Goal: Transaction & Acquisition: Purchase product/service

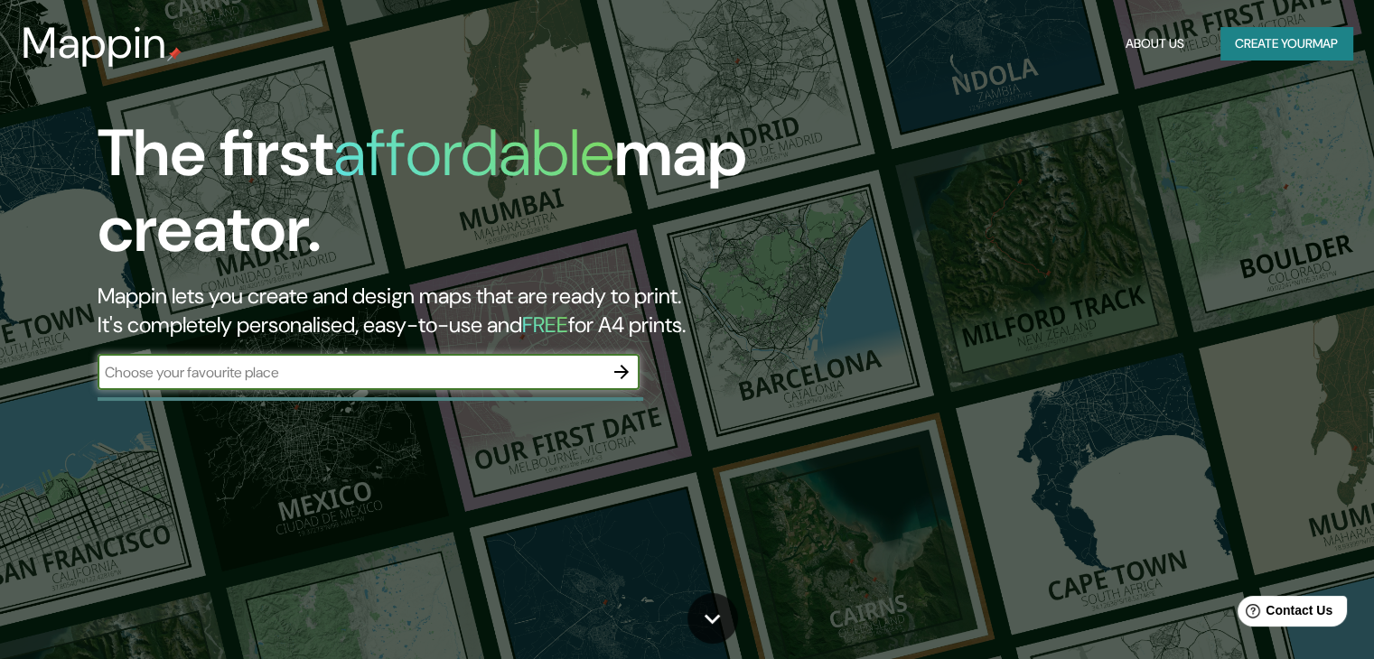
click at [304, 370] on input "text" at bounding box center [351, 372] width 506 height 21
type input "culiacan"
click at [618, 369] on icon "button" at bounding box center [622, 372] width 22 height 22
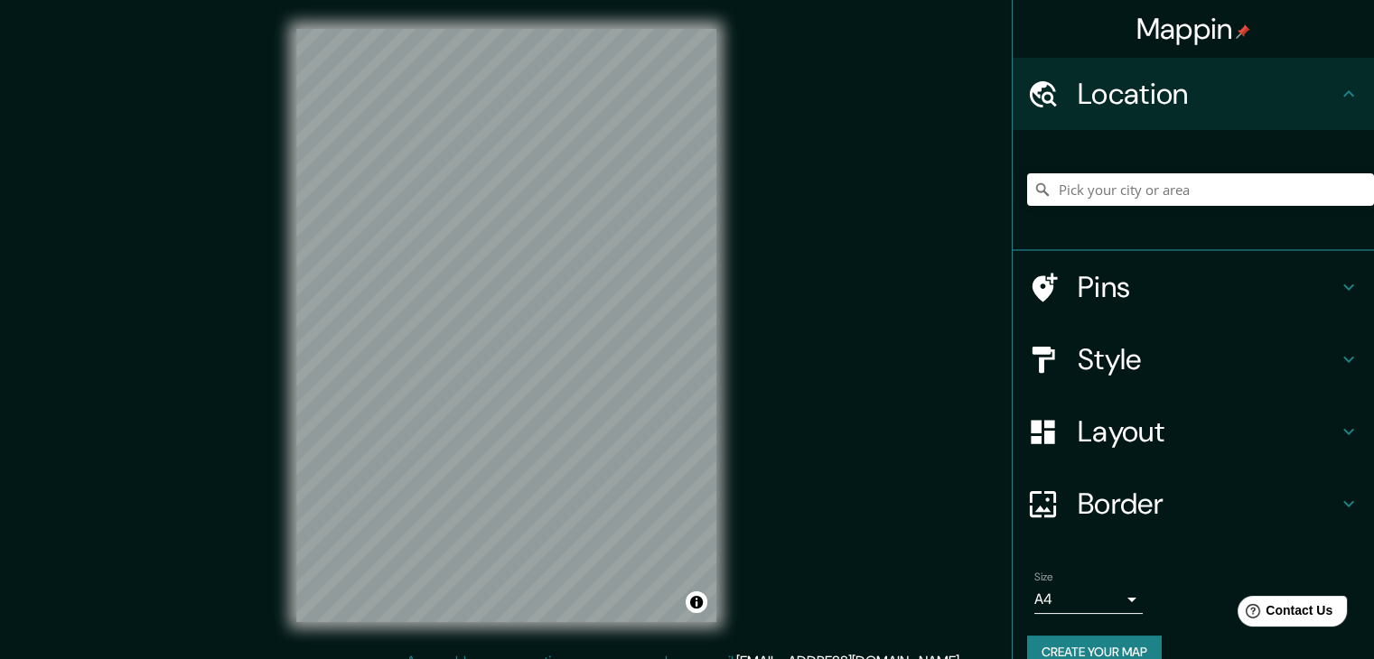
click at [1145, 208] on div at bounding box center [1200, 190] width 347 height 90
click at [1131, 200] on input "Pick your city or area" at bounding box center [1200, 189] width 347 height 33
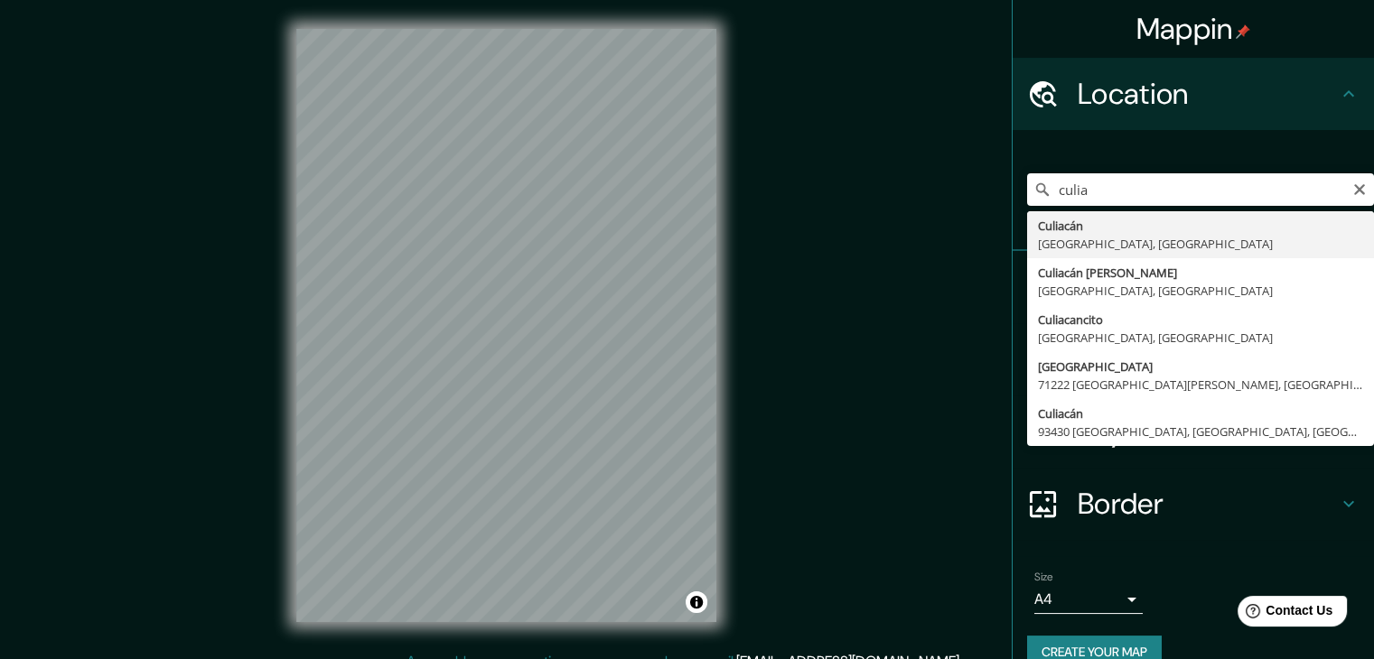
type input "[GEOGRAPHIC_DATA], [GEOGRAPHIC_DATA], [GEOGRAPHIC_DATA]"
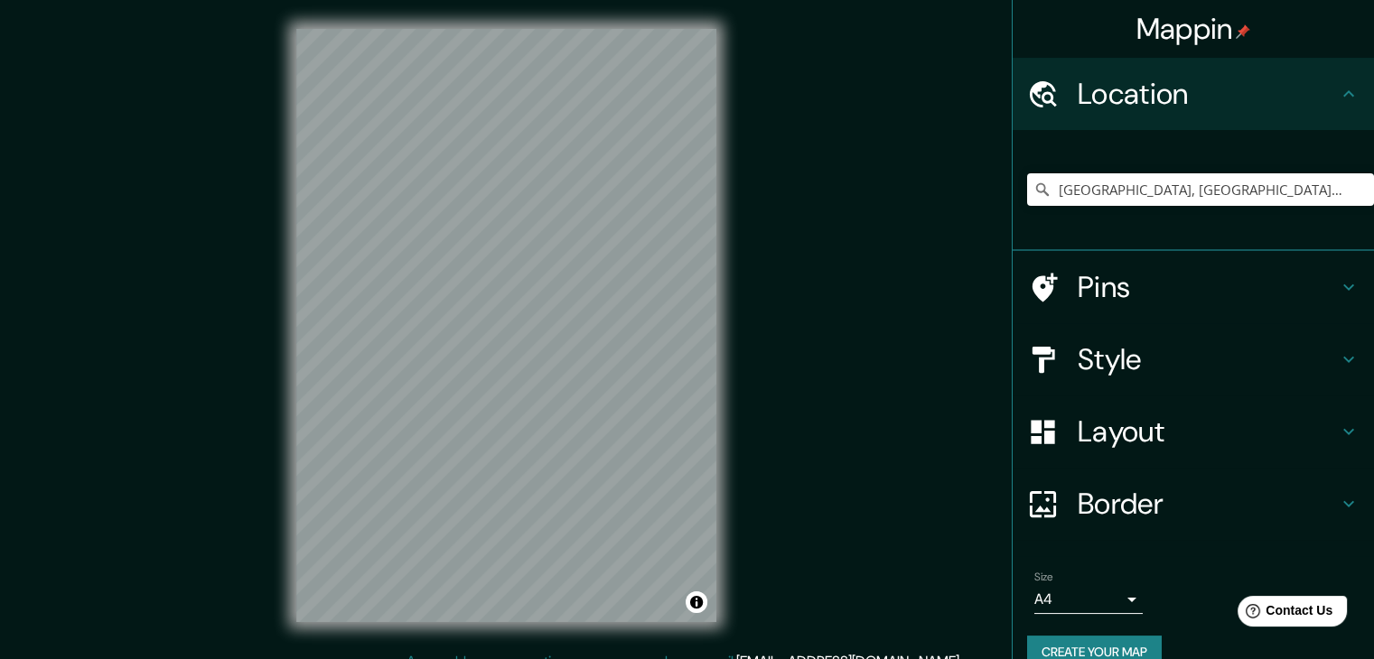
click at [1159, 347] on h4 "Style" at bounding box center [1208, 359] width 260 height 36
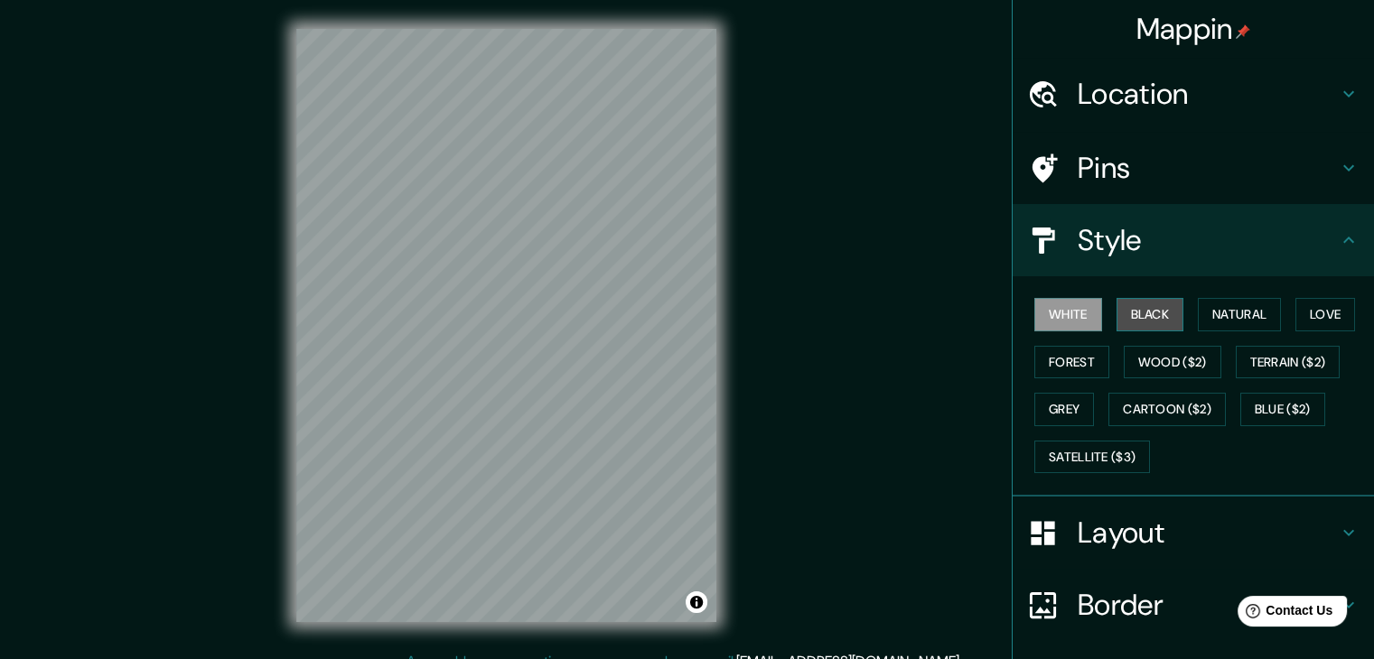
click at [1124, 328] on button "Black" at bounding box center [1151, 314] width 68 height 33
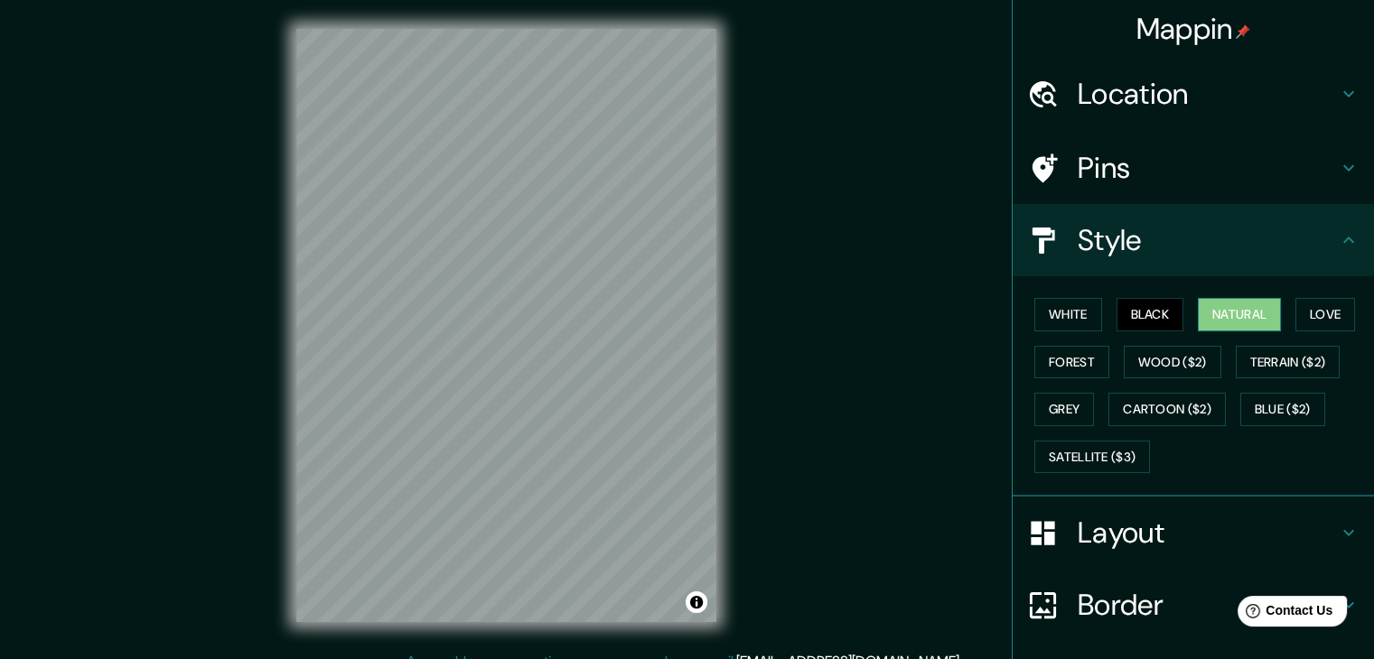
click at [1207, 308] on button "Natural" at bounding box center [1239, 314] width 83 height 33
click at [1311, 323] on button "Love" at bounding box center [1325, 314] width 60 height 33
click at [1070, 385] on div "White Black Natural Love Forest Wood ($2) Terrain ($2) Grey Cartoon ($2) Blue (…" at bounding box center [1200, 386] width 347 height 190
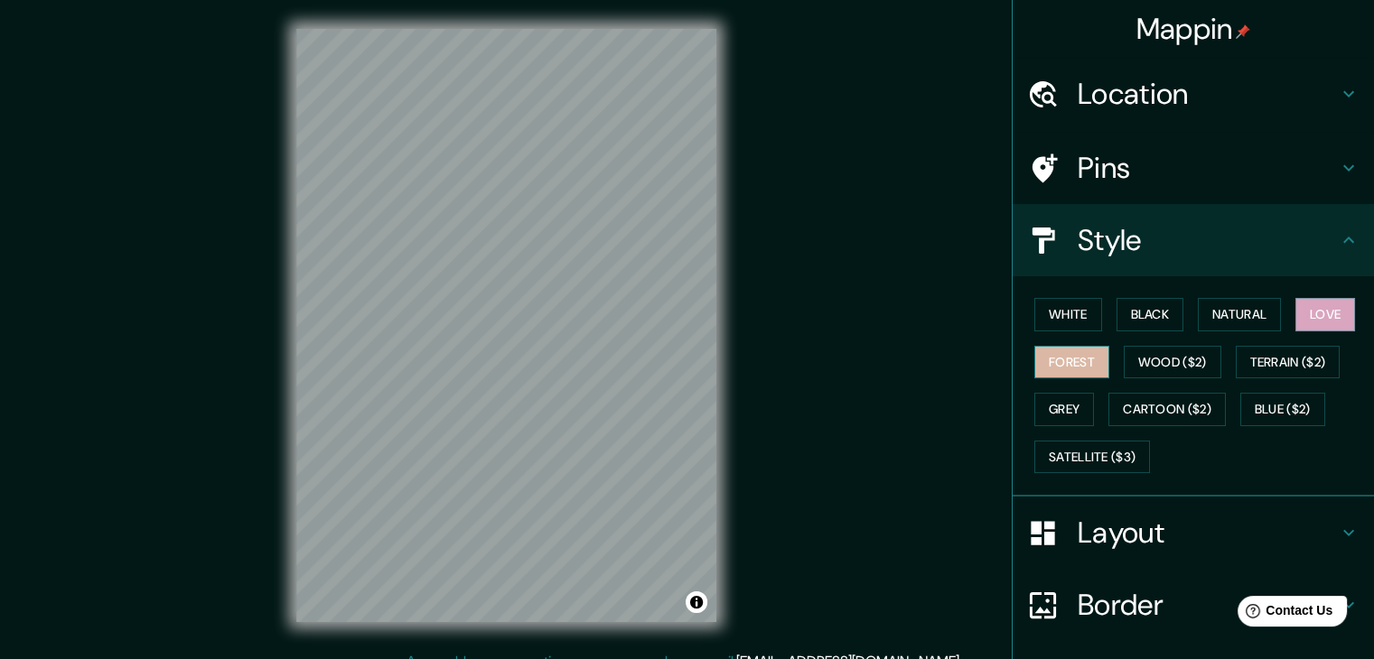
drag, startPoint x: 1059, startPoint y: 376, endPoint x: 1088, endPoint y: 365, distance: 30.9
click at [1059, 375] on button "Forest" at bounding box center [1071, 362] width 75 height 33
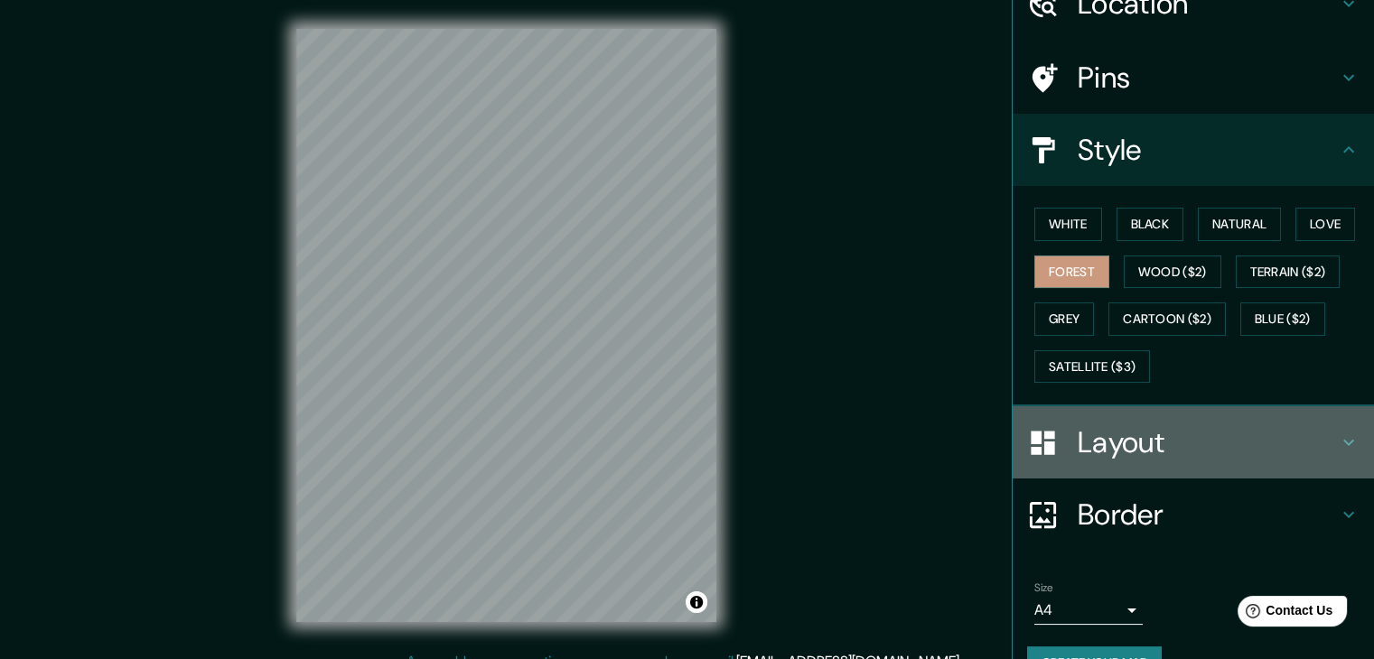
click at [1173, 415] on div "Layout" at bounding box center [1193, 443] width 361 height 72
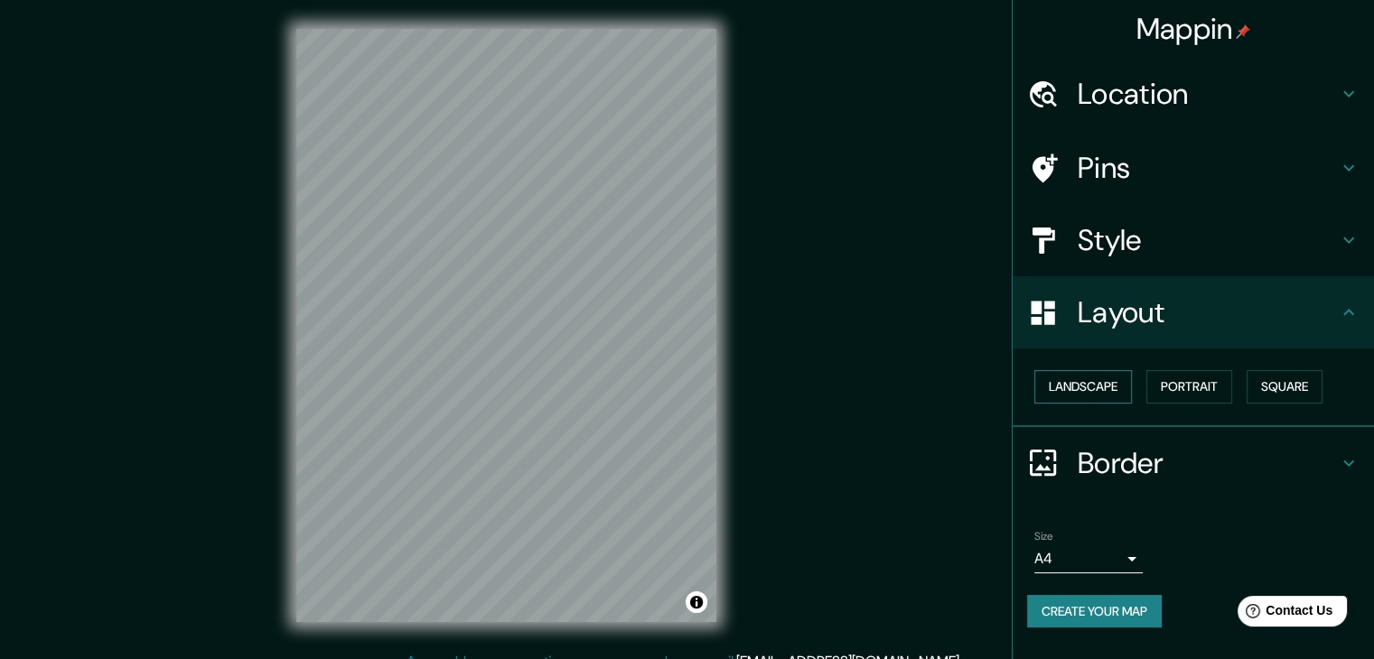
click at [1095, 393] on button "Landscape" at bounding box center [1083, 386] width 98 height 33
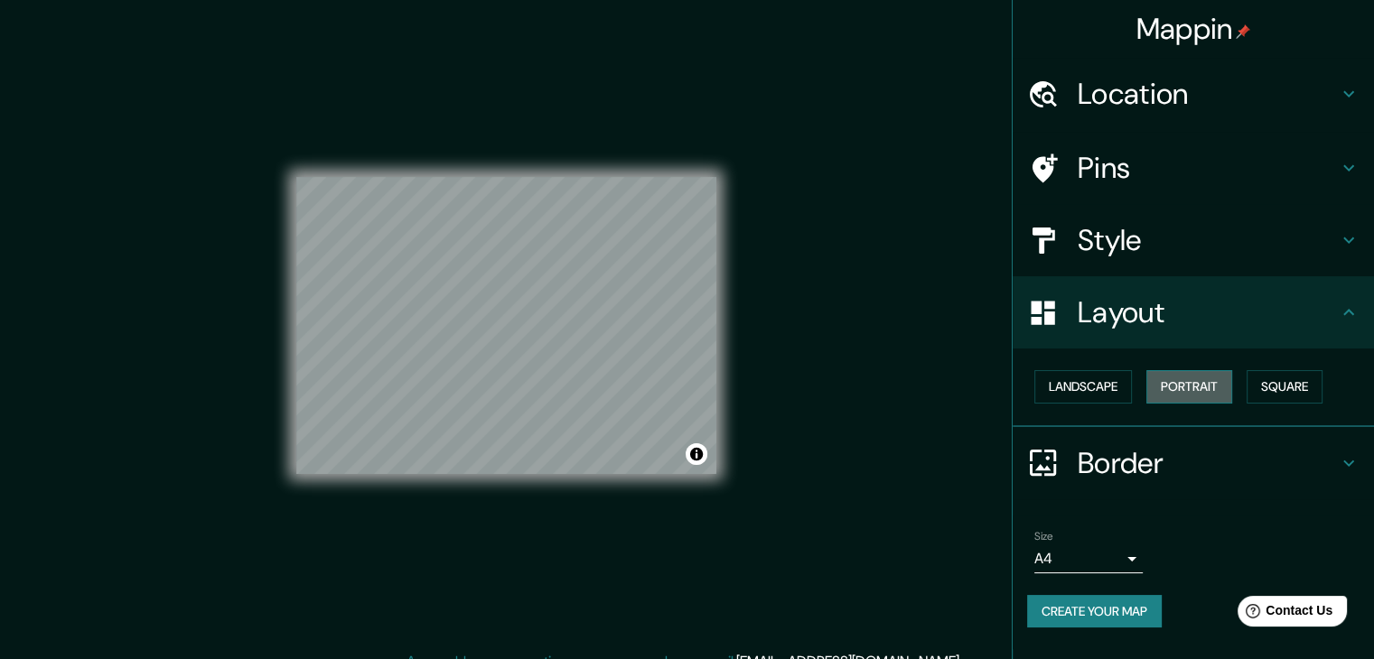
click at [1196, 384] on button "Portrait" at bounding box center [1189, 386] width 86 height 33
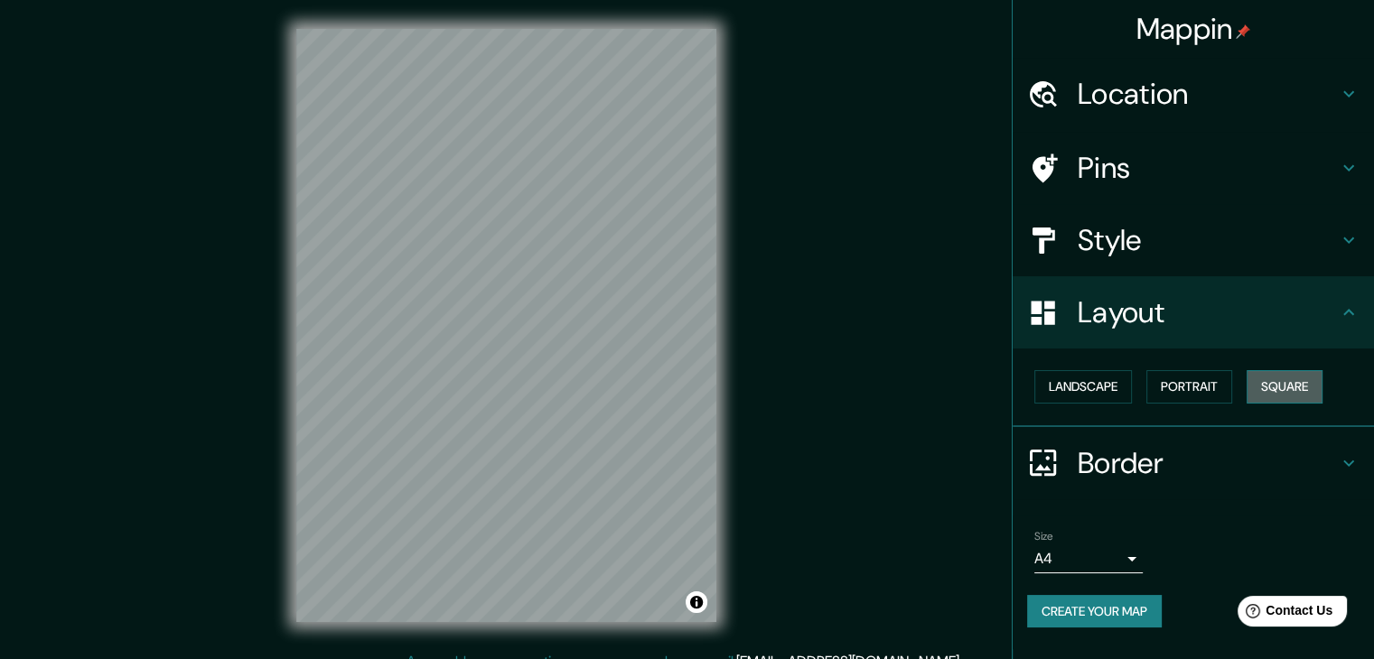
click at [1286, 372] on button "Square" at bounding box center [1285, 386] width 76 height 33
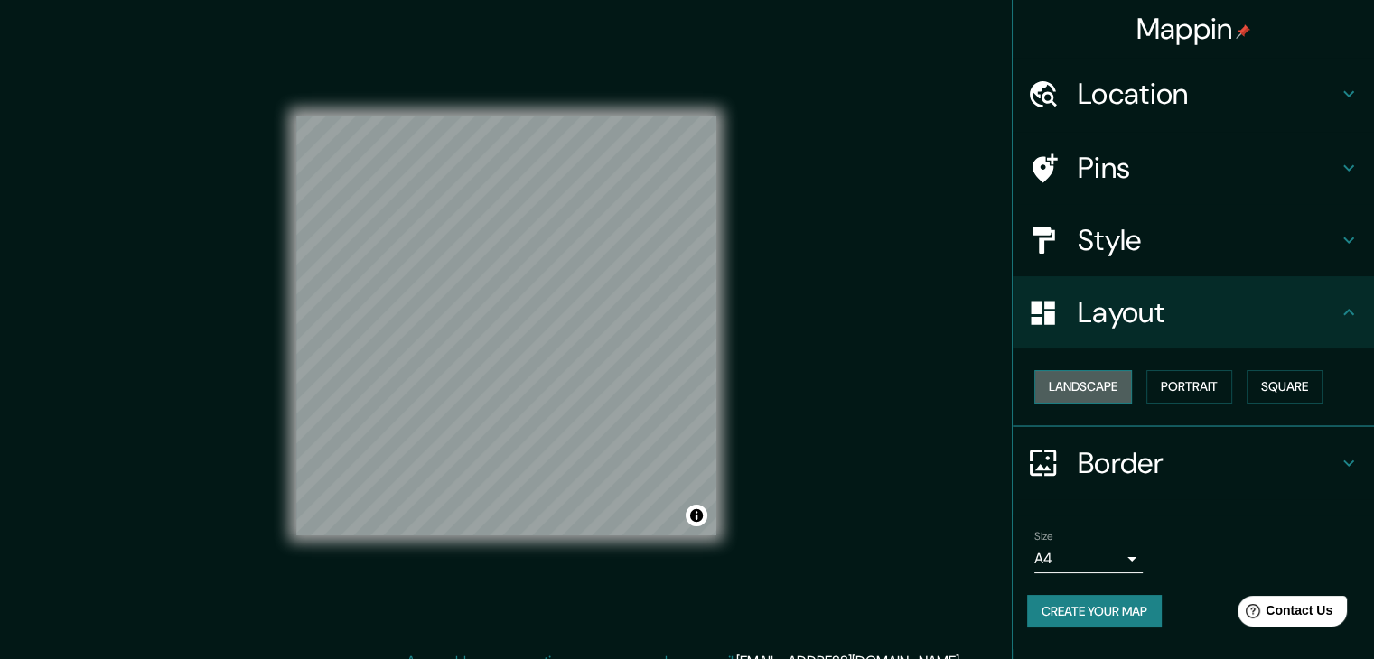
click at [1089, 384] on button "Landscape" at bounding box center [1083, 386] width 98 height 33
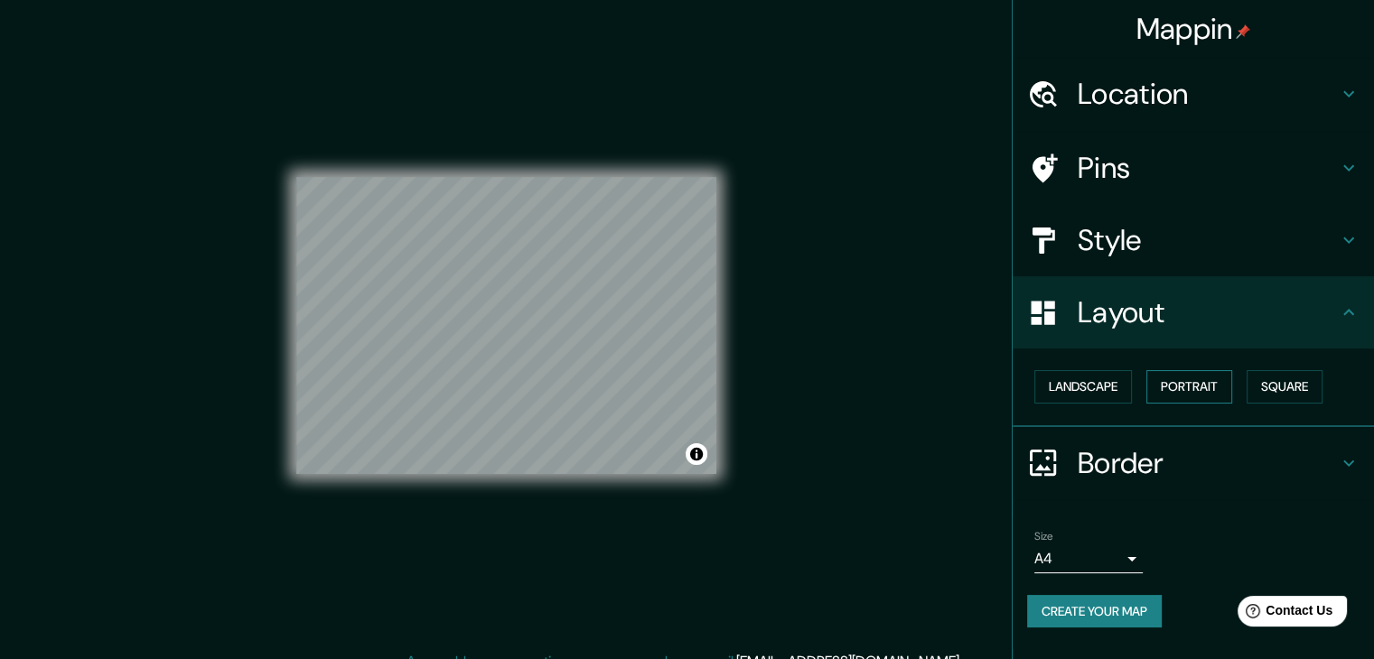
drag, startPoint x: 1207, startPoint y: 375, endPoint x: 1196, endPoint y: 375, distance: 10.8
click at [1203, 375] on button "Portrait" at bounding box center [1189, 386] width 86 height 33
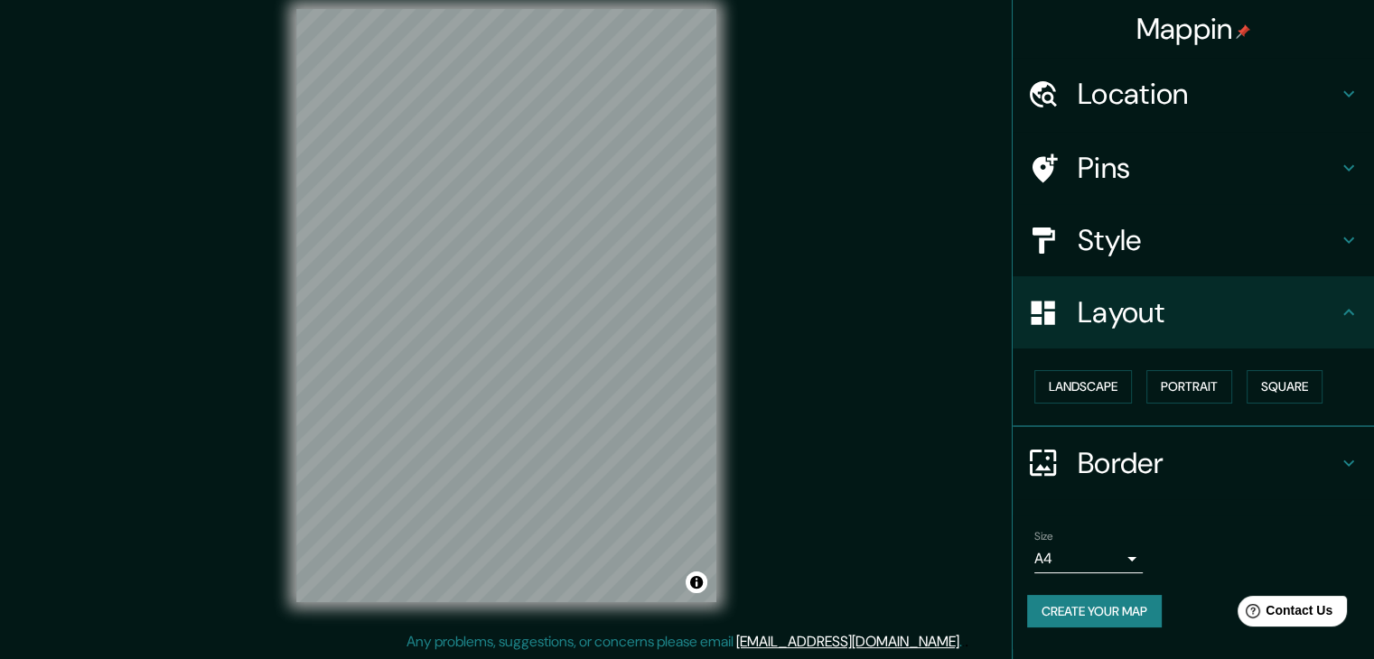
scroll to position [21, 0]
click at [1128, 567] on body "Mappin Location [GEOGRAPHIC_DATA], [GEOGRAPHIC_DATA], [GEOGRAPHIC_DATA] Pins St…" at bounding box center [687, 308] width 1374 height 659
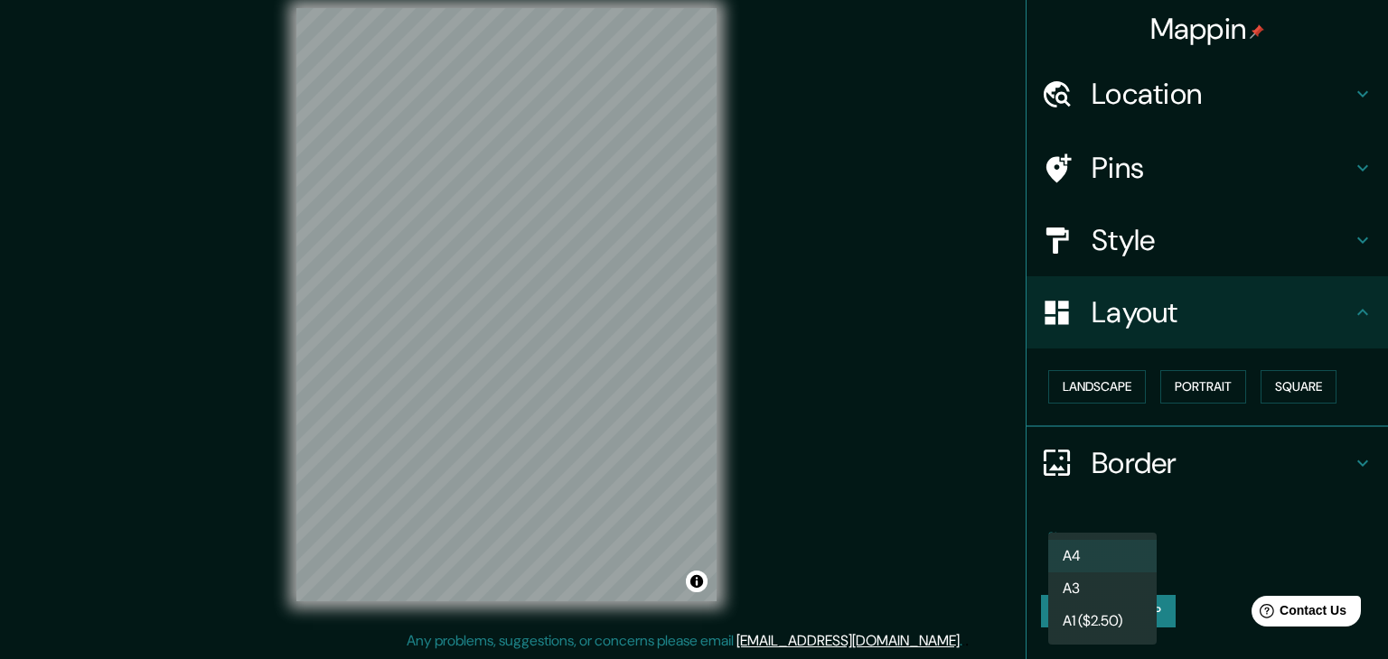
click at [1210, 544] on div at bounding box center [694, 329] width 1388 height 659
click at [1133, 554] on body "Mappin Location [GEOGRAPHIC_DATA], [GEOGRAPHIC_DATA], [GEOGRAPHIC_DATA] Pins St…" at bounding box center [694, 308] width 1388 height 659
click at [1113, 581] on li "A3" at bounding box center [1102, 589] width 108 height 33
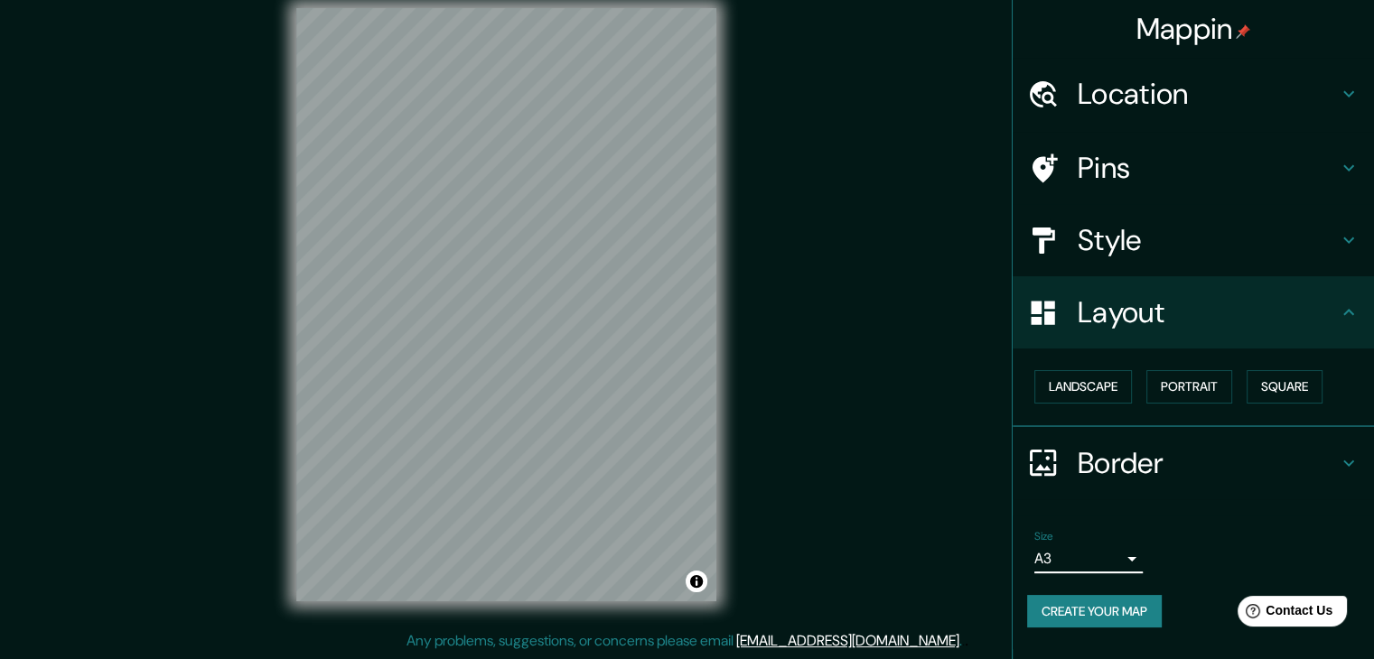
click at [1127, 556] on body "Mappin Location [GEOGRAPHIC_DATA], [GEOGRAPHIC_DATA], [GEOGRAPHIC_DATA] Pins St…" at bounding box center [687, 308] width 1374 height 659
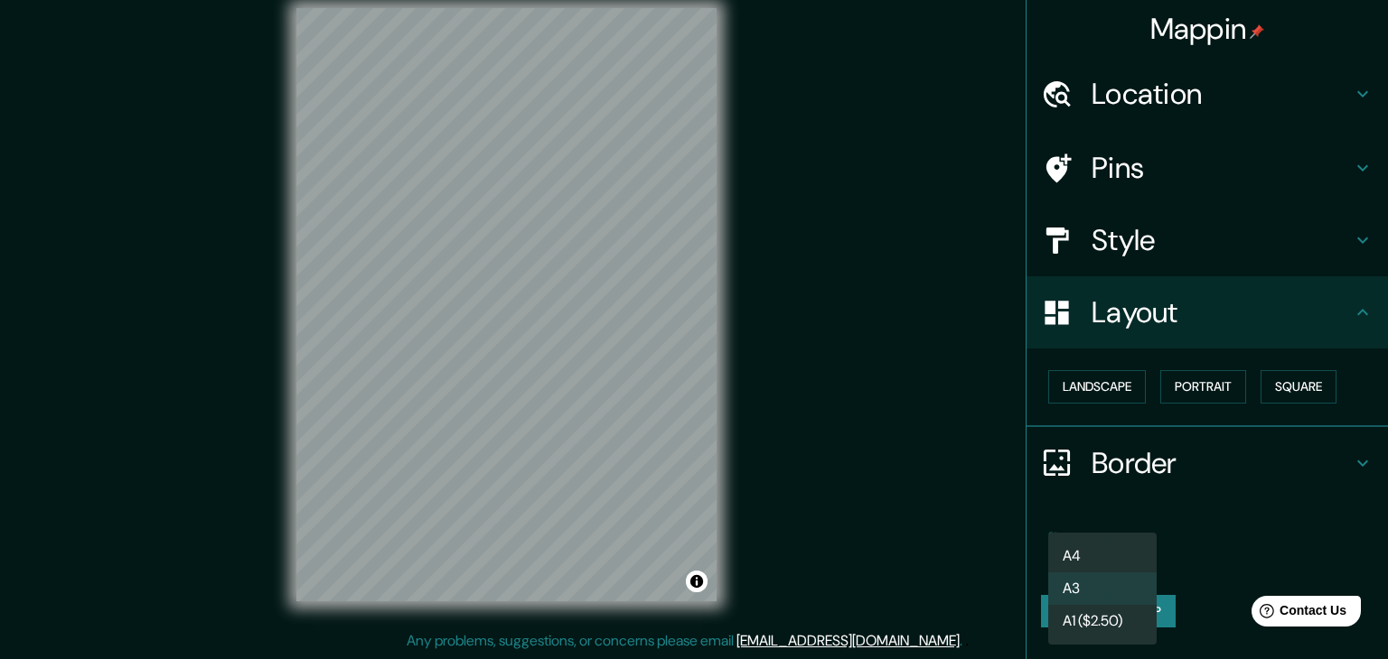
click at [1110, 543] on li "A4" at bounding box center [1102, 556] width 108 height 33
type input "single"
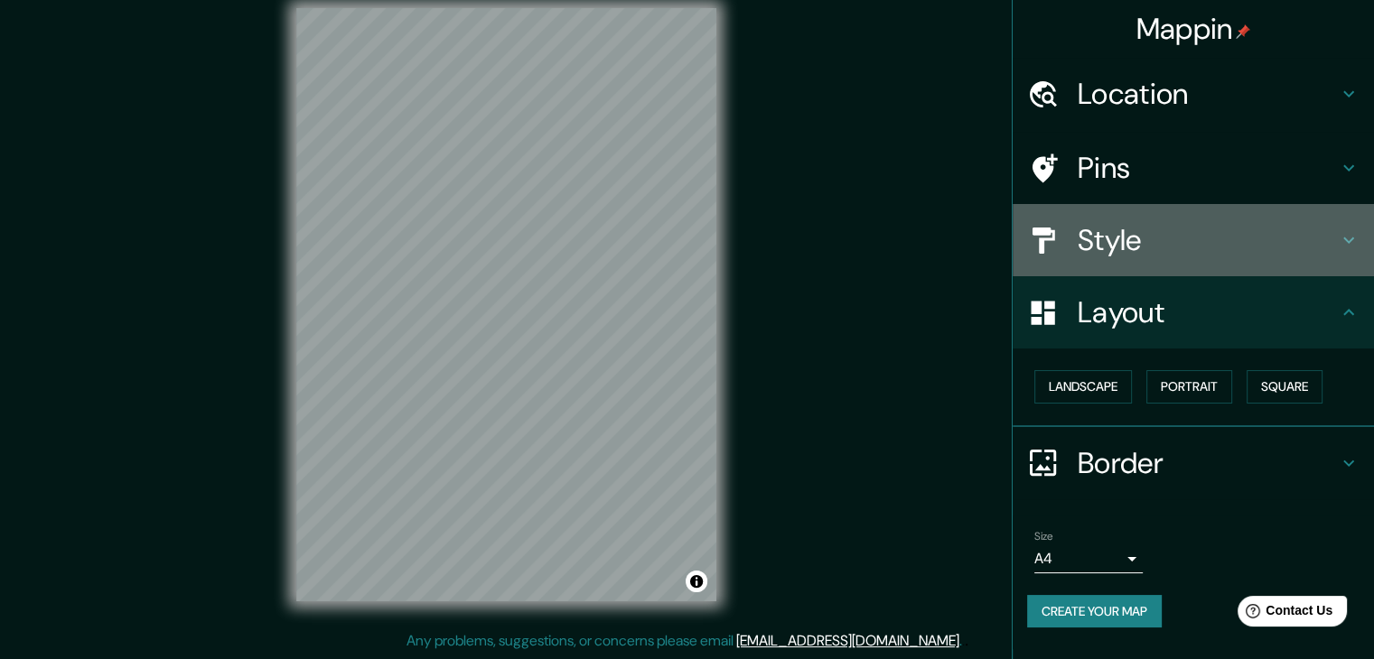
click at [1114, 248] on h4 "Style" at bounding box center [1208, 240] width 260 height 36
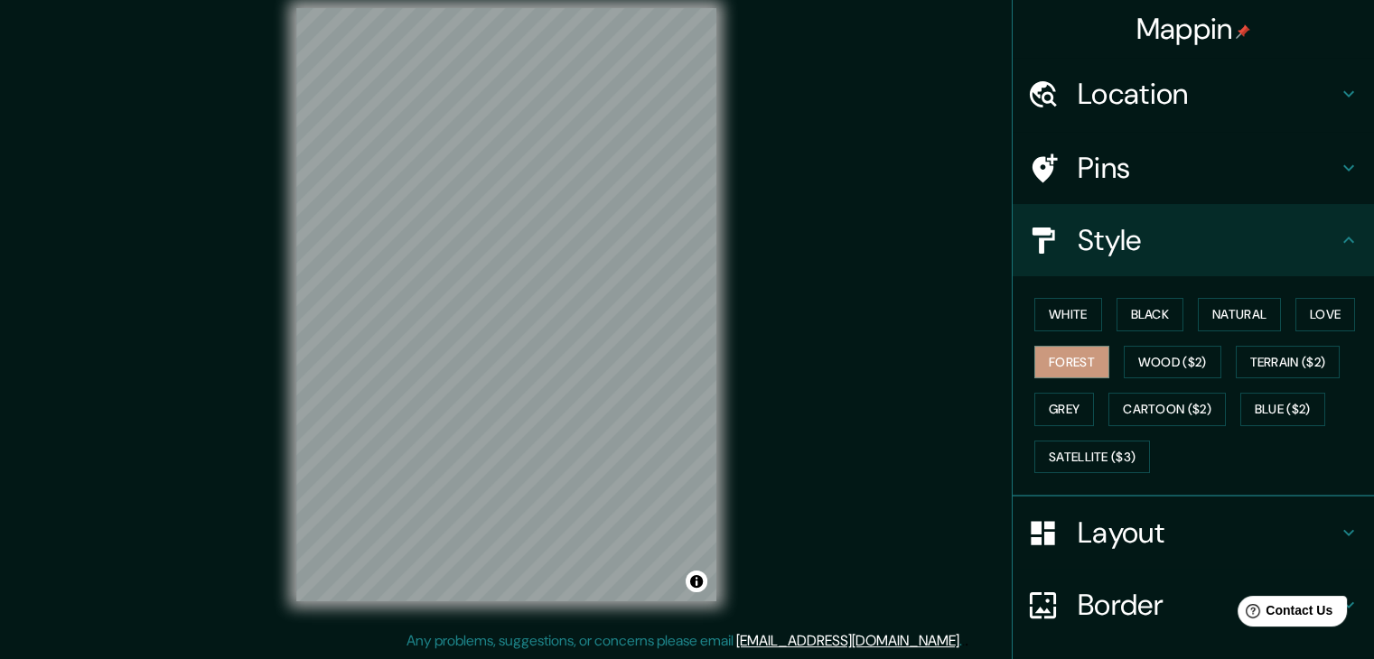
click at [1088, 194] on div "Pins" at bounding box center [1193, 168] width 361 height 72
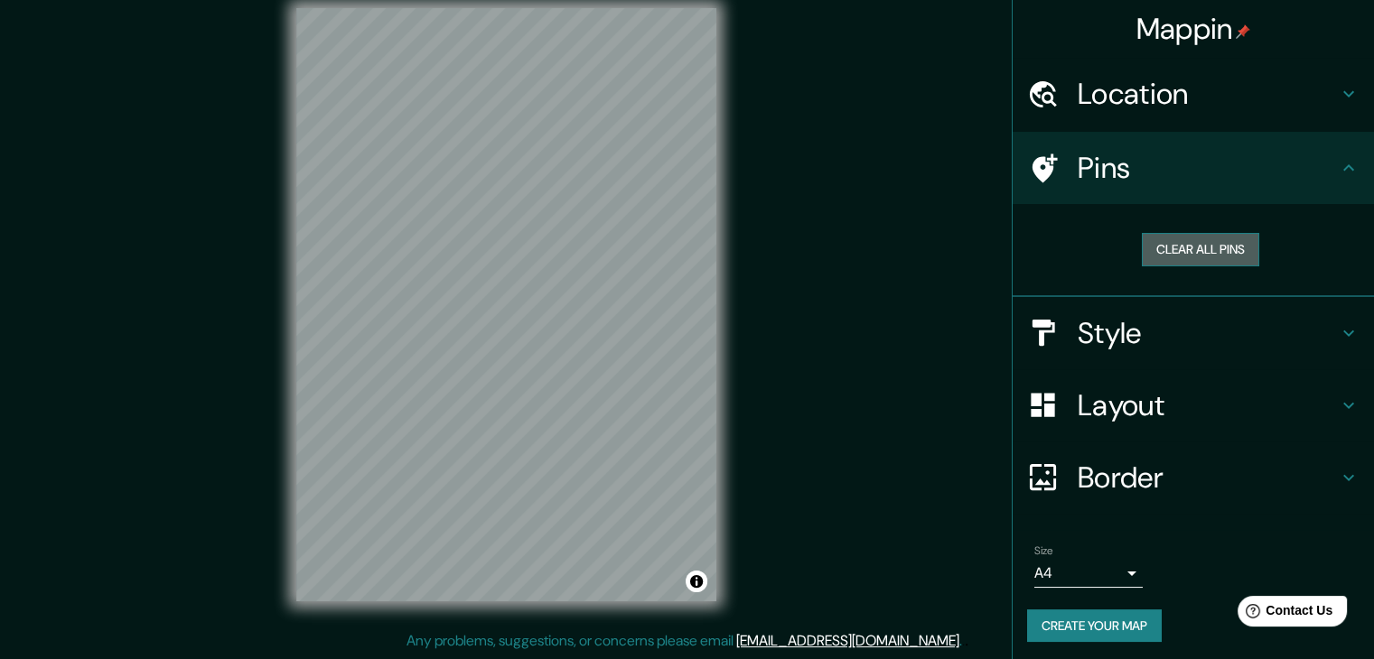
click at [1170, 240] on button "Clear all pins" at bounding box center [1200, 249] width 117 height 33
click at [1137, 265] on div "Clear all pins" at bounding box center [1200, 250] width 347 height 62
click at [1152, 252] on button "Clear all pins" at bounding box center [1200, 249] width 117 height 33
click at [1123, 460] on h4 "Border" at bounding box center [1208, 478] width 260 height 36
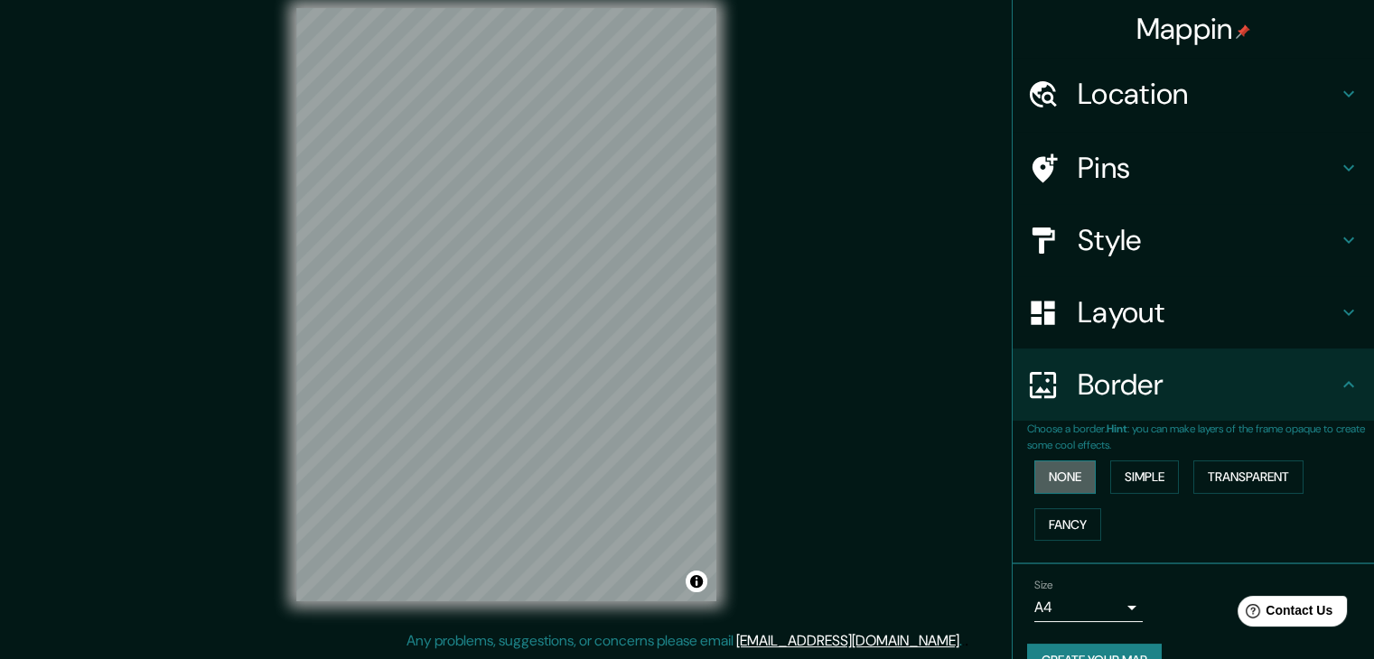
click at [1055, 478] on button "None" at bounding box center [1064, 477] width 61 height 33
click at [1113, 478] on button "Simple" at bounding box center [1144, 477] width 69 height 33
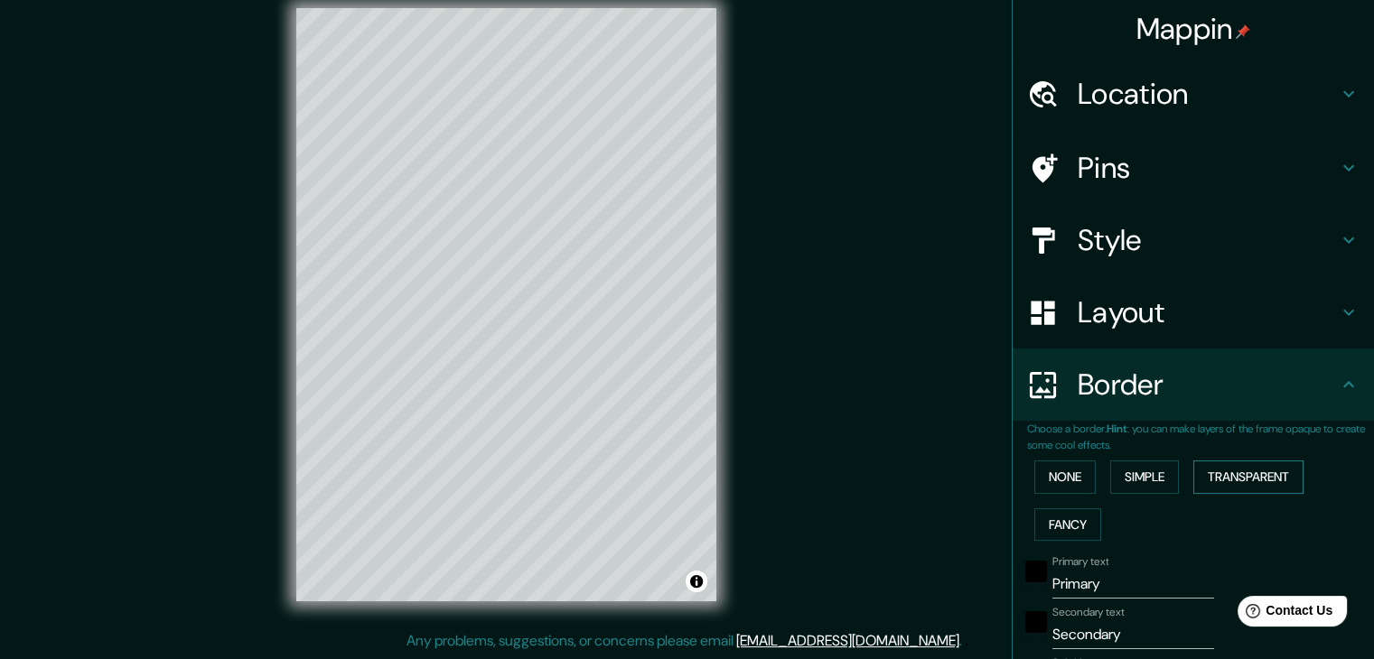
click at [1217, 472] on button "Transparent" at bounding box center [1248, 477] width 110 height 33
click at [1048, 519] on button "Fancy" at bounding box center [1067, 525] width 67 height 33
click at [1218, 472] on button "Transparent" at bounding box center [1248, 477] width 110 height 33
click at [1070, 484] on button "None" at bounding box center [1064, 477] width 61 height 33
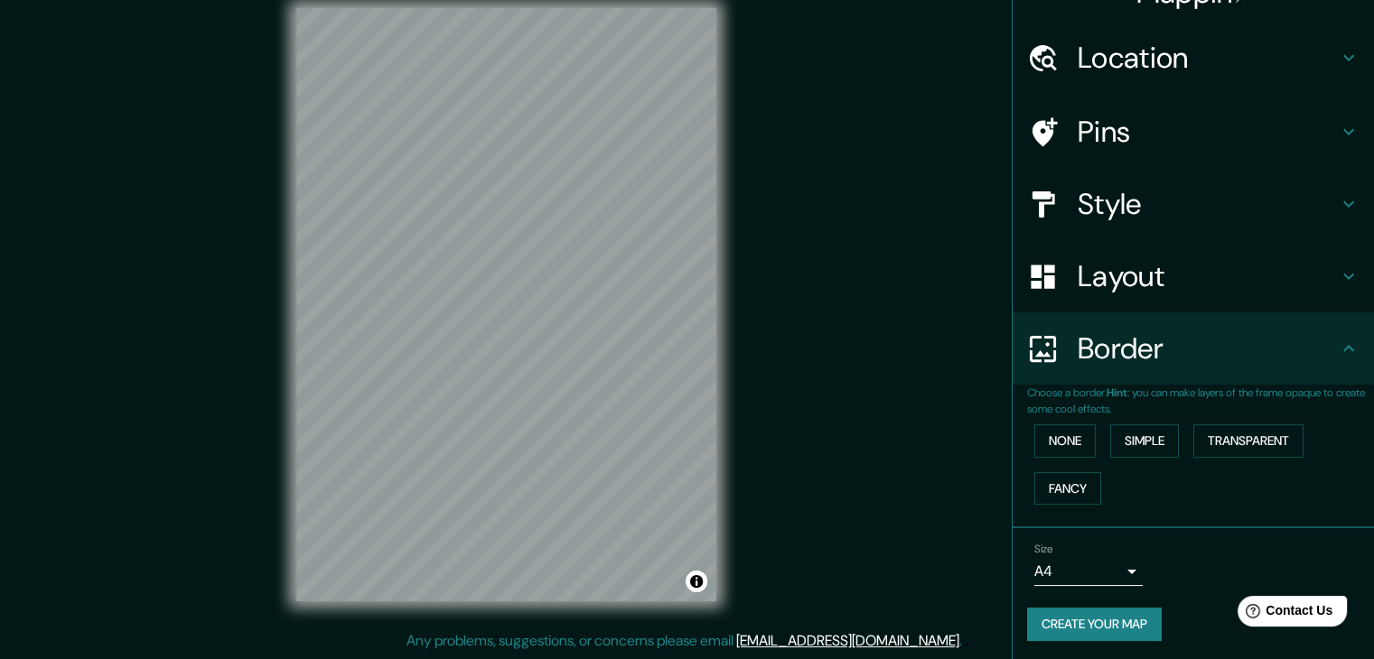
scroll to position [38, 0]
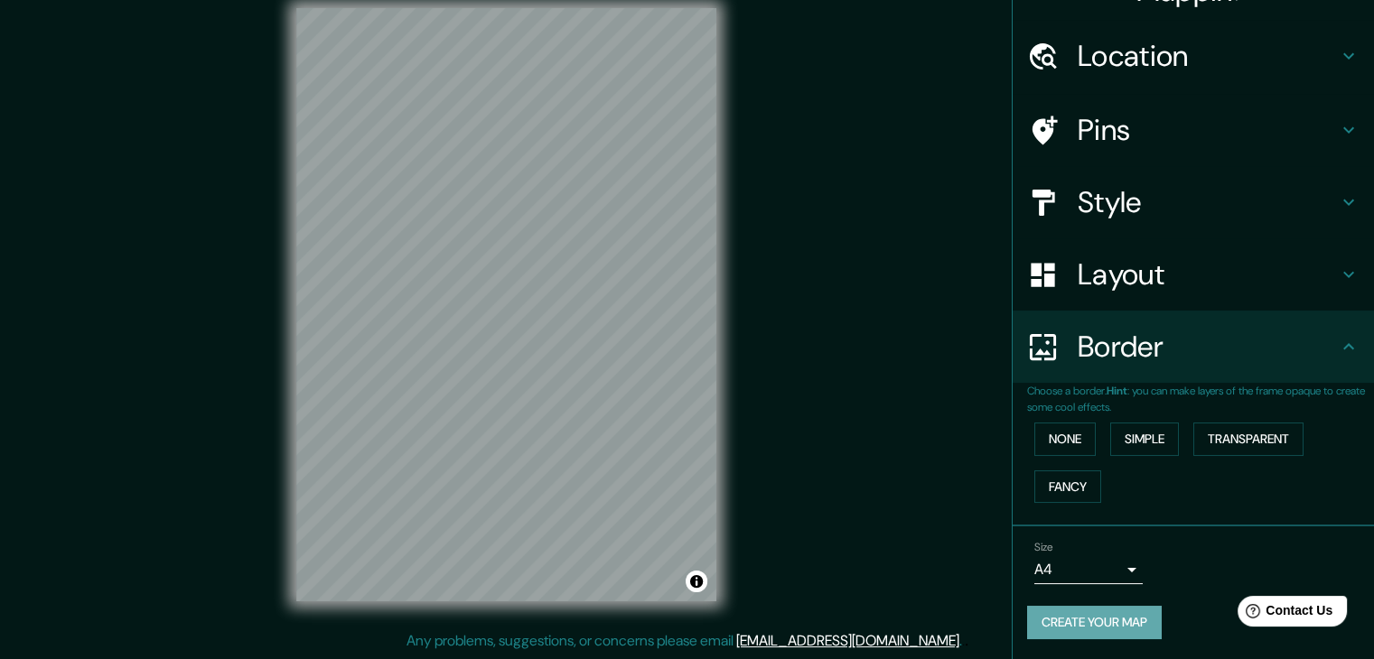
click at [1106, 608] on button "Create your map" at bounding box center [1094, 622] width 135 height 33
click at [695, 589] on button "Toggle attribution" at bounding box center [697, 582] width 22 height 22
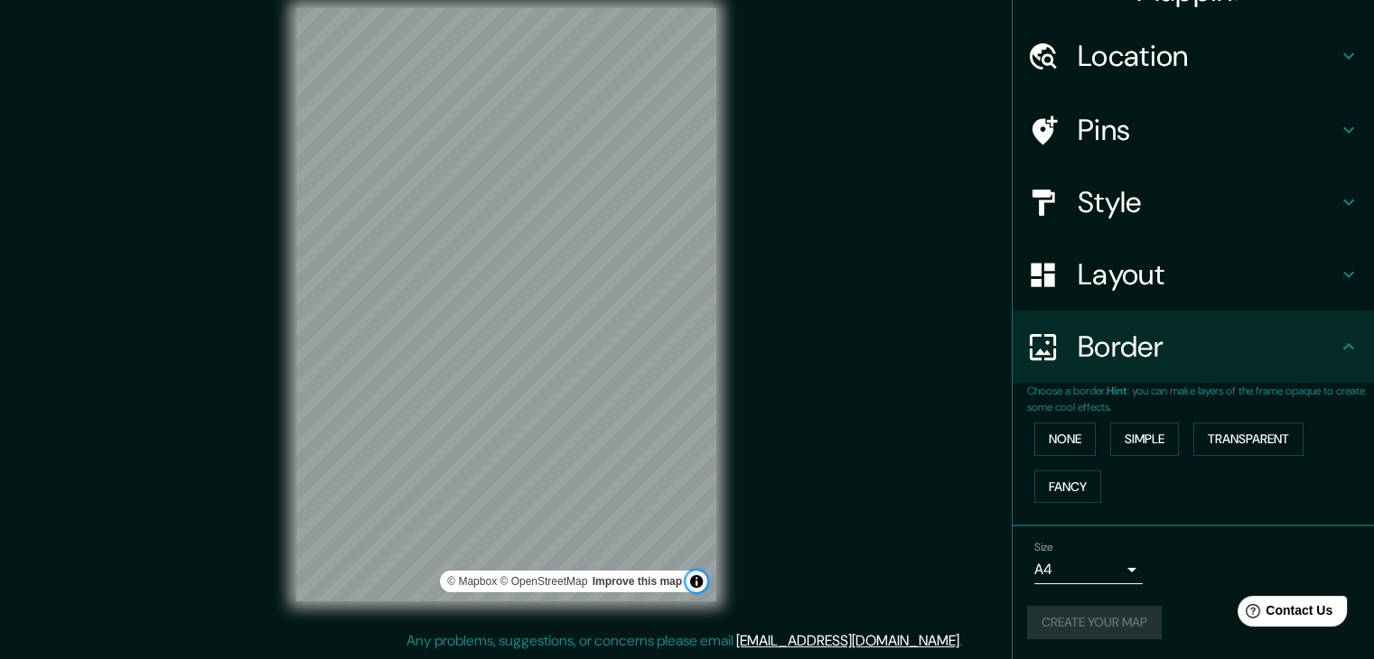
click at [695, 588] on button "Toggle attribution" at bounding box center [697, 582] width 22 height 22
click at [1046, 488] on button "Fancy" at bounding box center [1067, 487] width 67 height 33
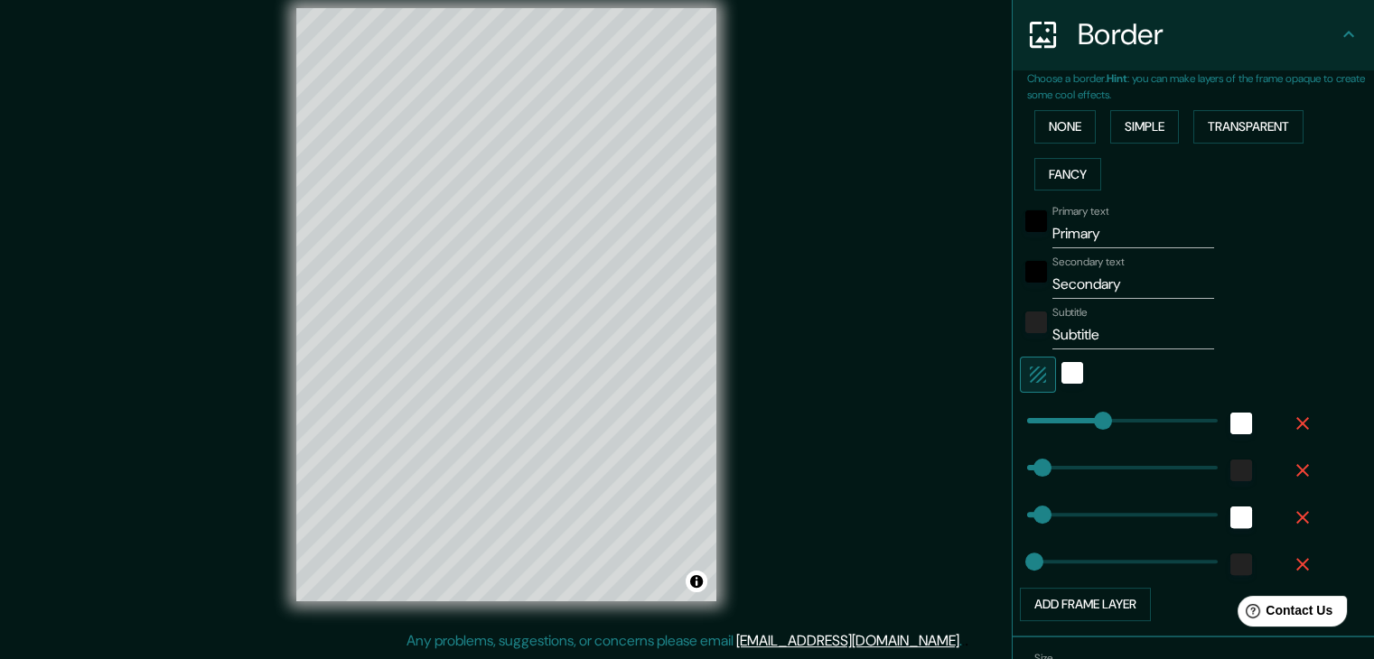
scroll to position [98, 0]
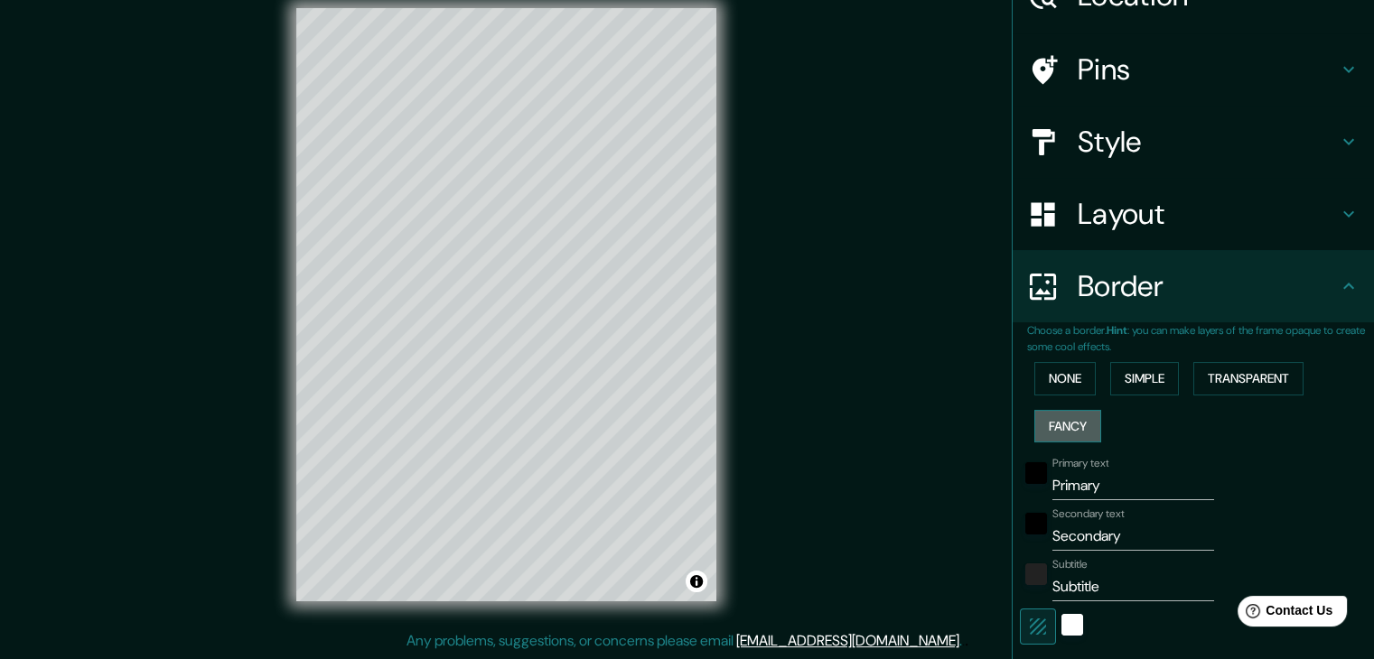
click at [1055, 410] on button "Fancy" at bounding box center [1067, 426] width 67 height 33
type input "37"
type input "19"
click at [1046, 376] on button "None" at bounding box center [1064, 378] width 61 height 33
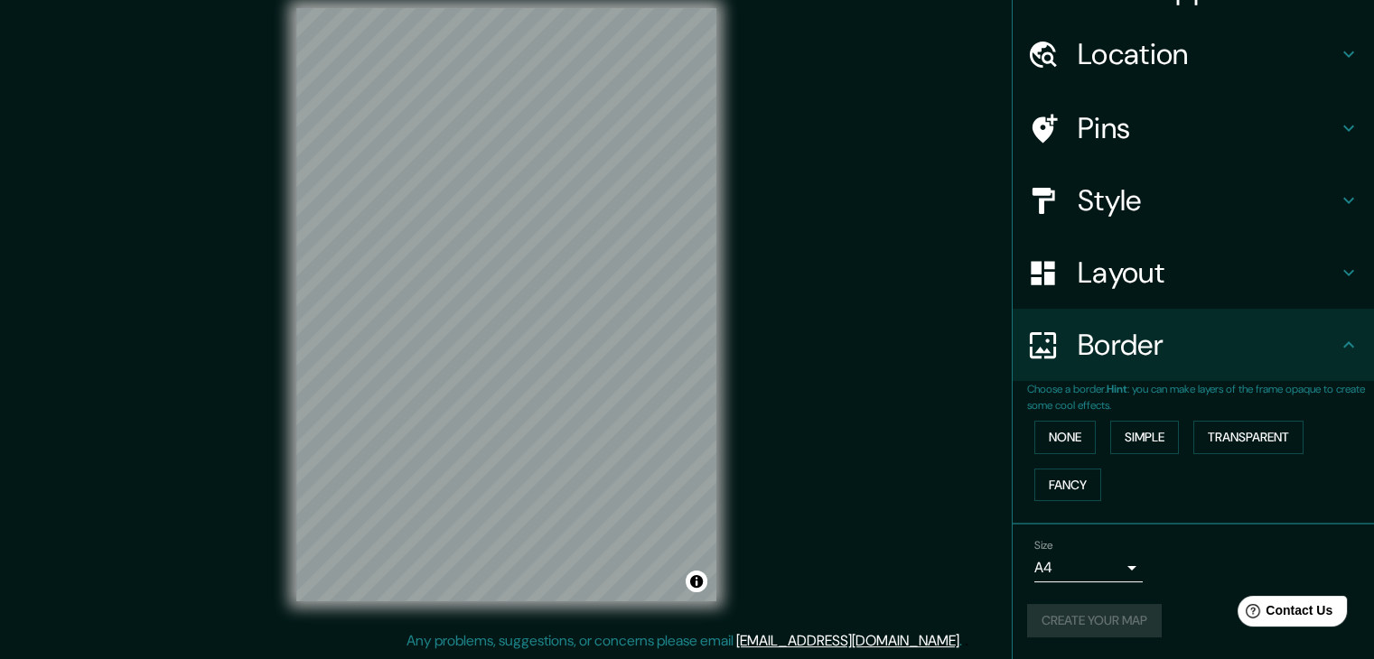
scroll to position [38, 0]
click at [1149, 420] on div "None Simple Transparent Fancy" at bounding box center [1200, 463] width 347 height 95
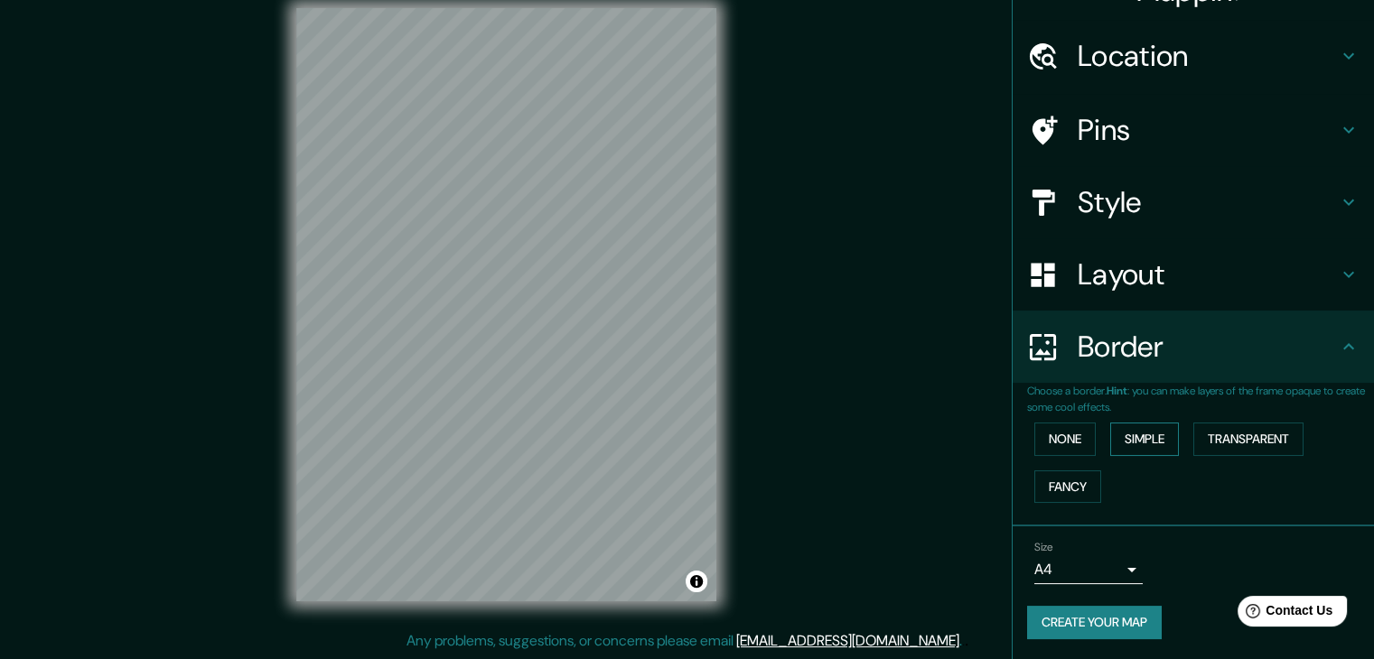
click at [1141, 438] on button "Simple" at bounding box center [1144, 439] width 69 height 33
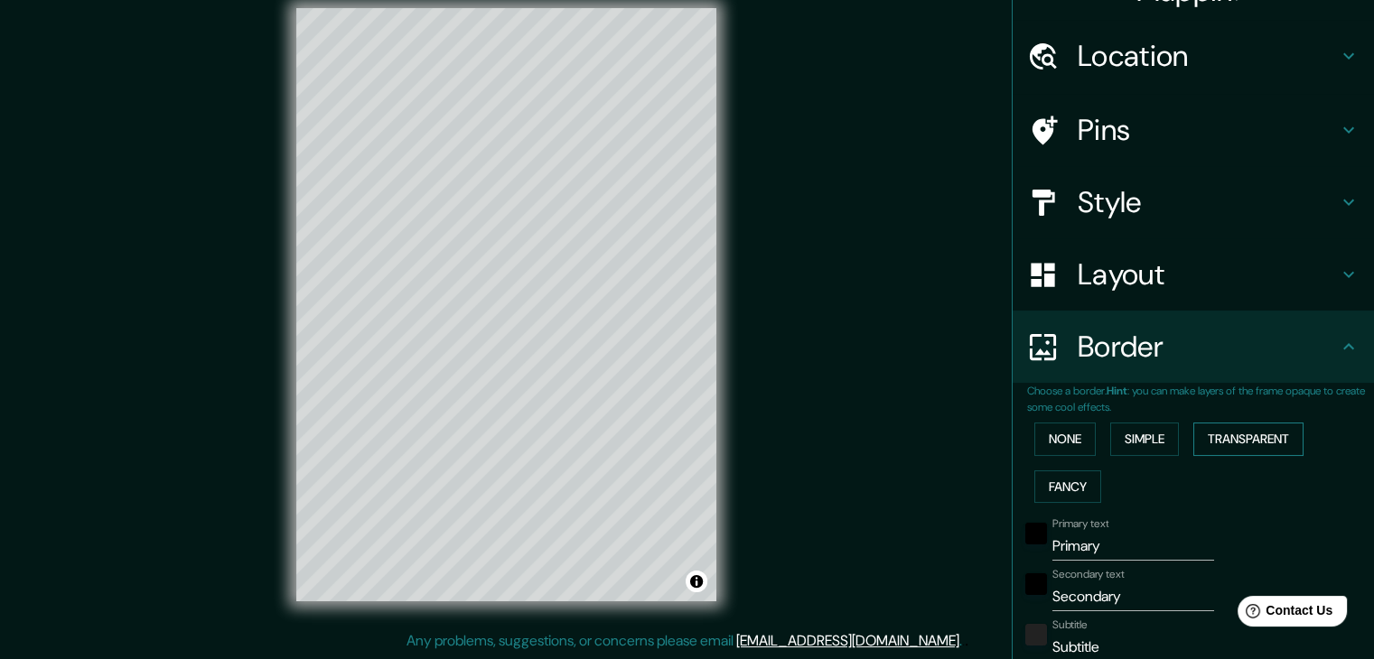
click at [1223, 445] on button "Transparent" at bounding box center [1248, 439] width 110 height 33
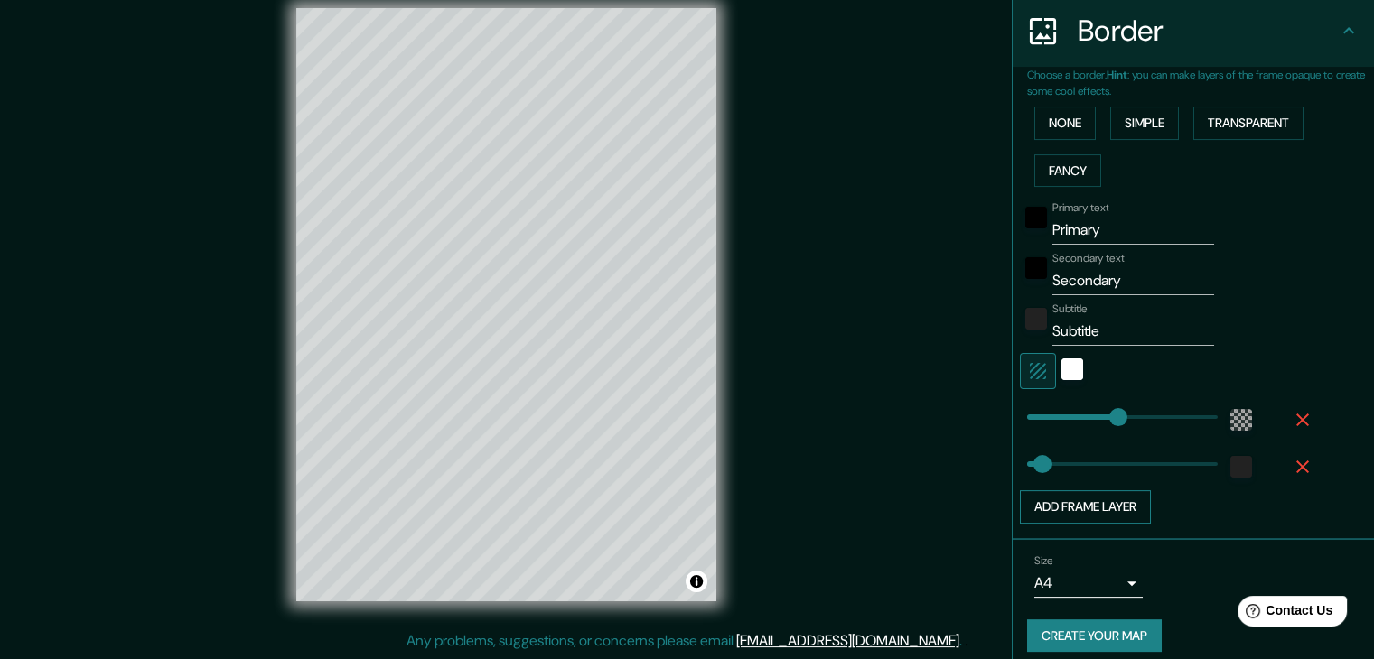
scroll to position [366, 0]
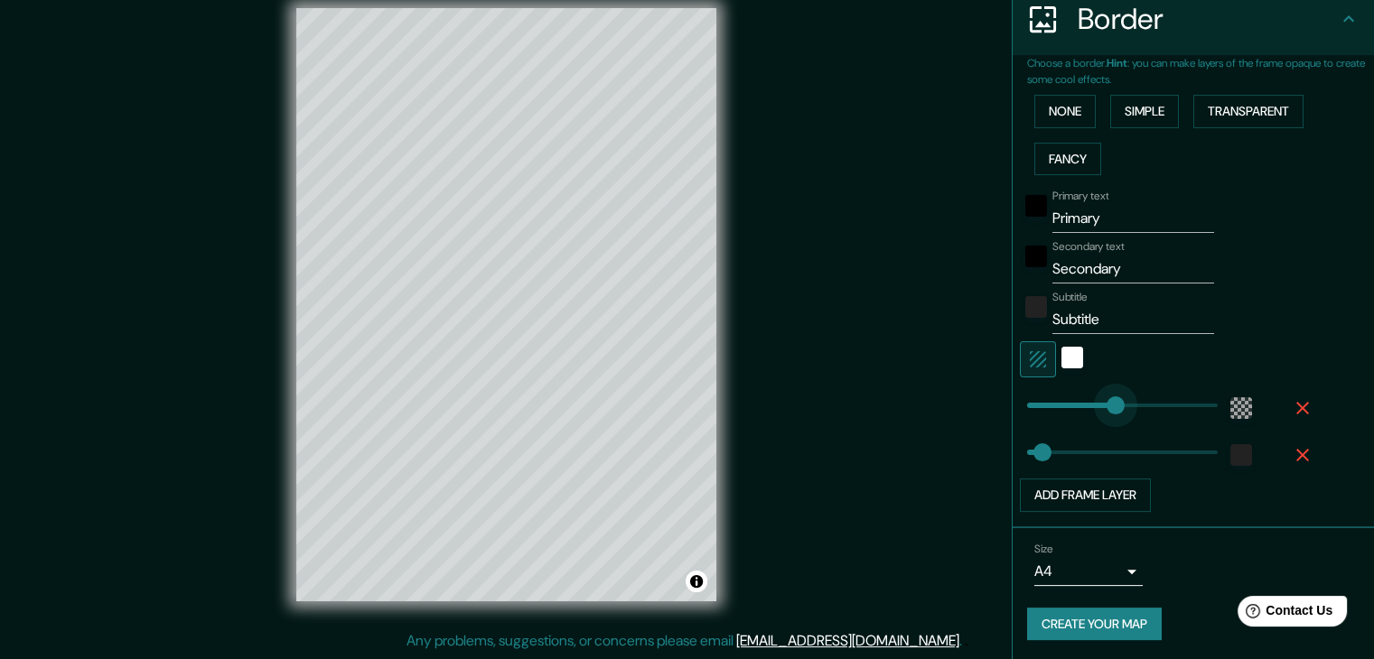
type input "0"
drag, startPoint x: 1102, startPoint y: 398, endPoint x: 947, endPoint y: 407, distance: 155.6
type input "37"
type input "184"
drag, startPoint x: 1015, startPoint y: 399, endPoint x: 1089, endPoint y: 406, distance: 73.4
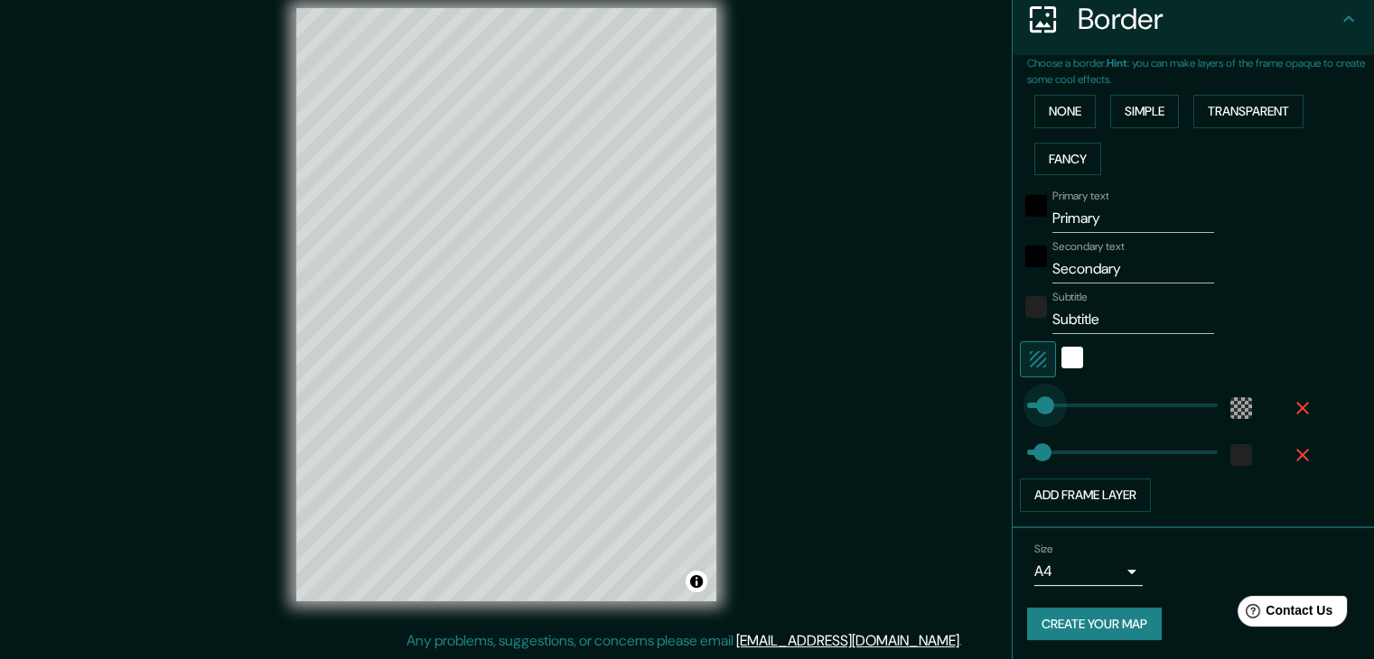
type input "37"
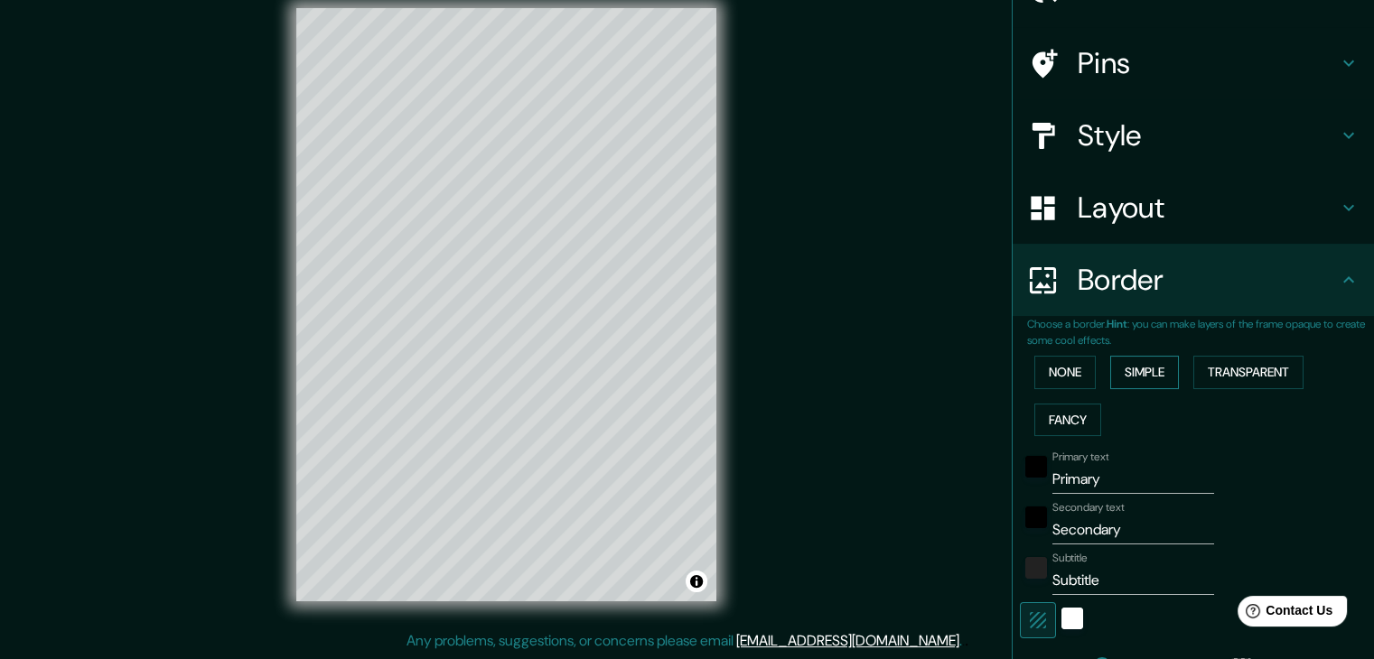
scroll to position [95, 0]
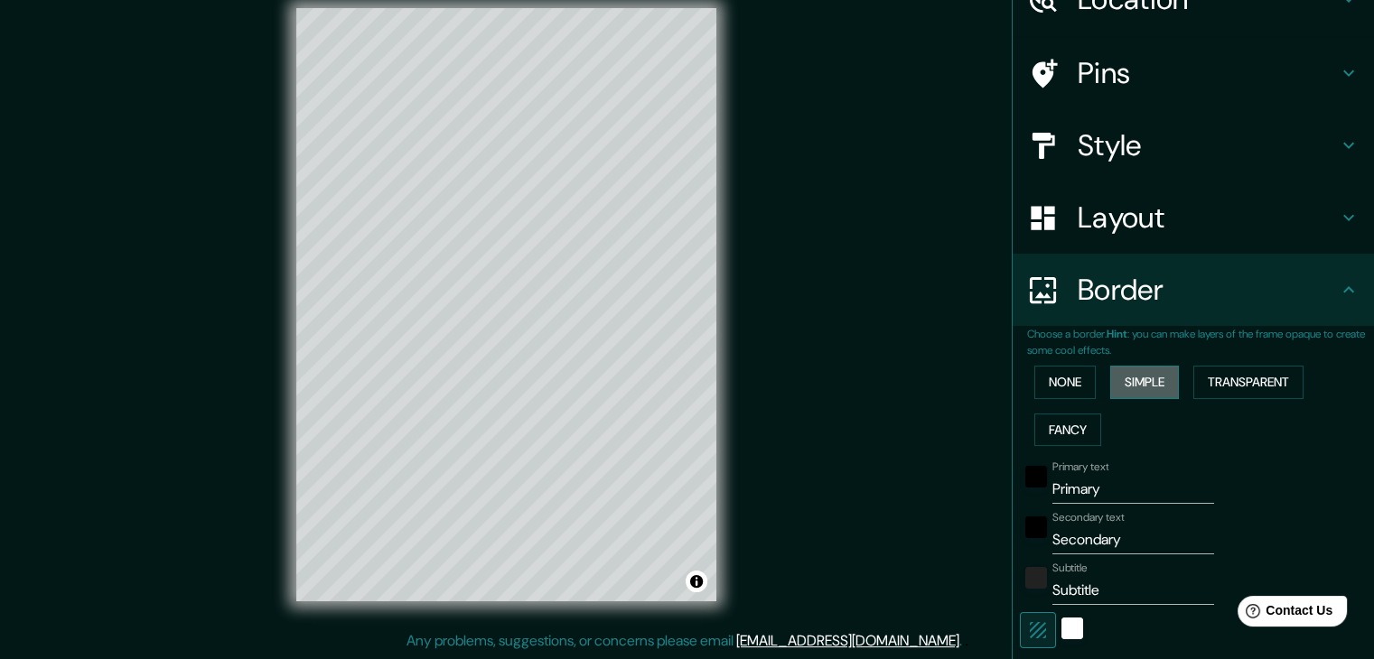
click at [1117, 382] on button "Simple" at bounding box center [1144, 382] width 69 height 33
click at [1118, 377] on button "Simple" at bounding box center [1144, 382] width 69 height 33
type input "37"
drag, startPoint x: 1070, startPoint y: 388, endPoint x: 1055, endPoint y: 379, distance: 17.0
click at [1065, 386] on button "None" at bounding box center [1064, 382] width 61 height 33
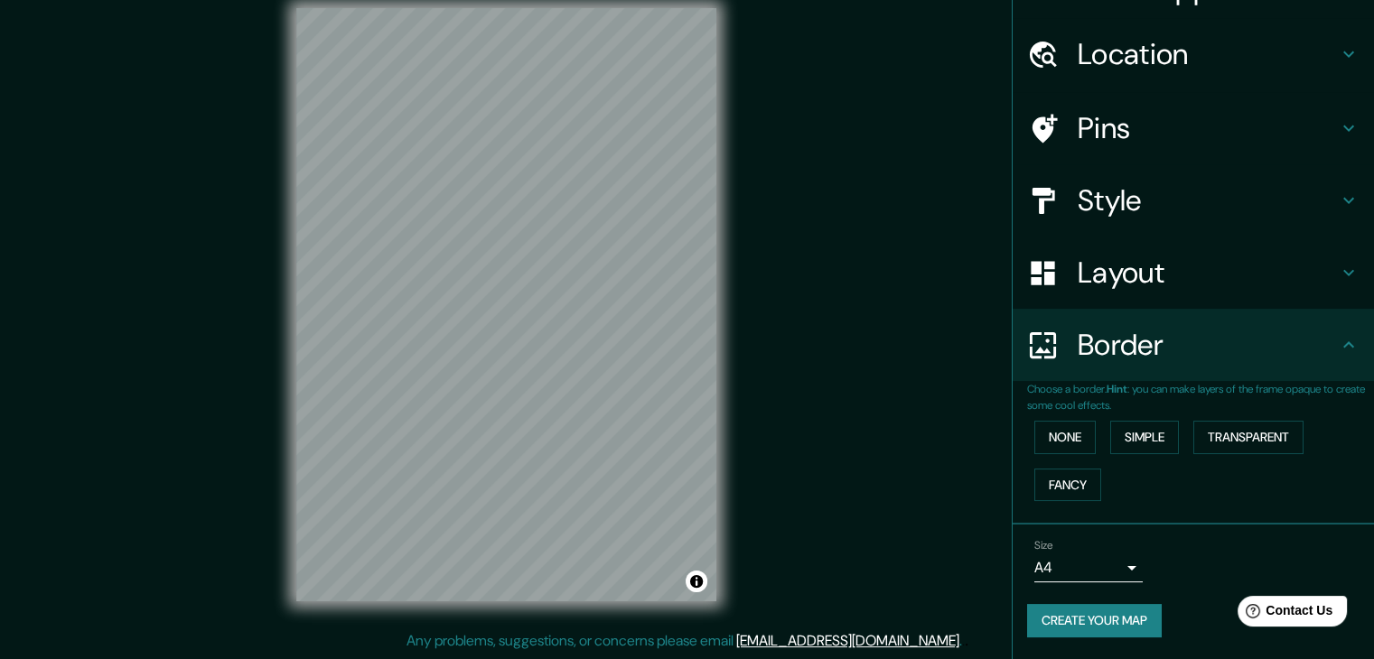
scroll to position [38, 0]
click at [1239, 442] on button "Transparent" at bounding box center [1248, 439] width 110 height 33
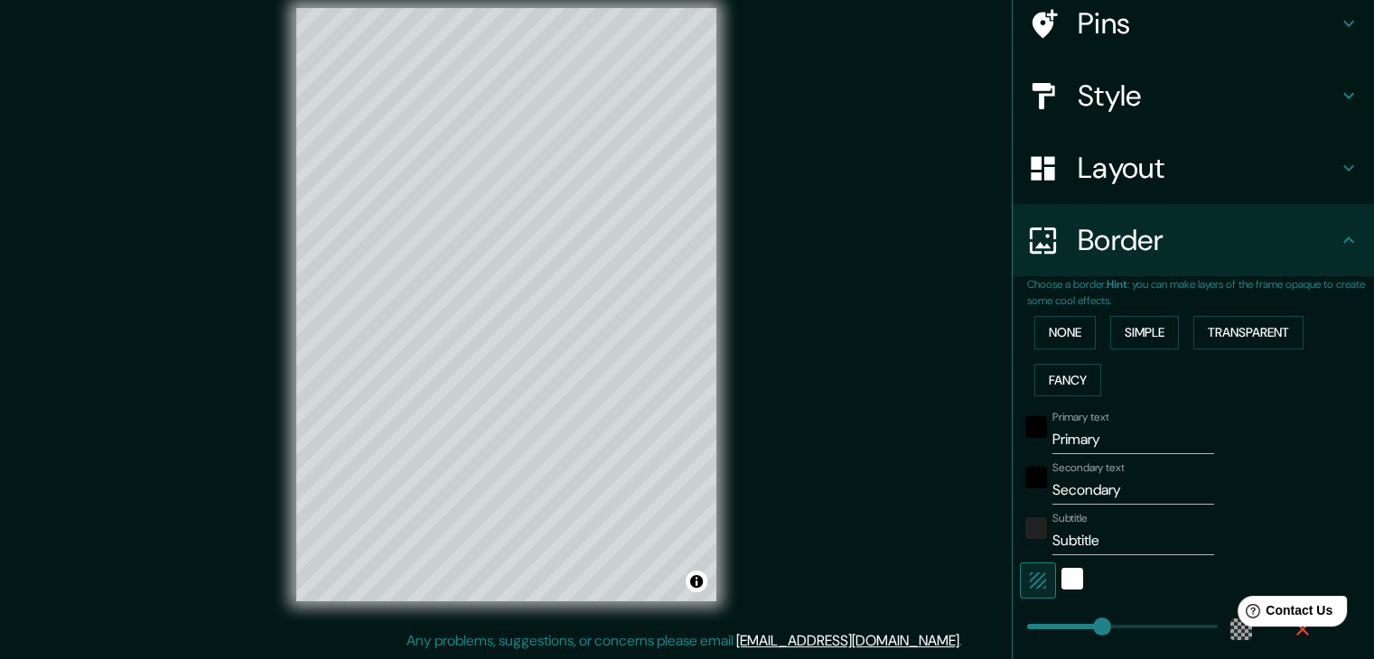
scroll to position [366, 0]
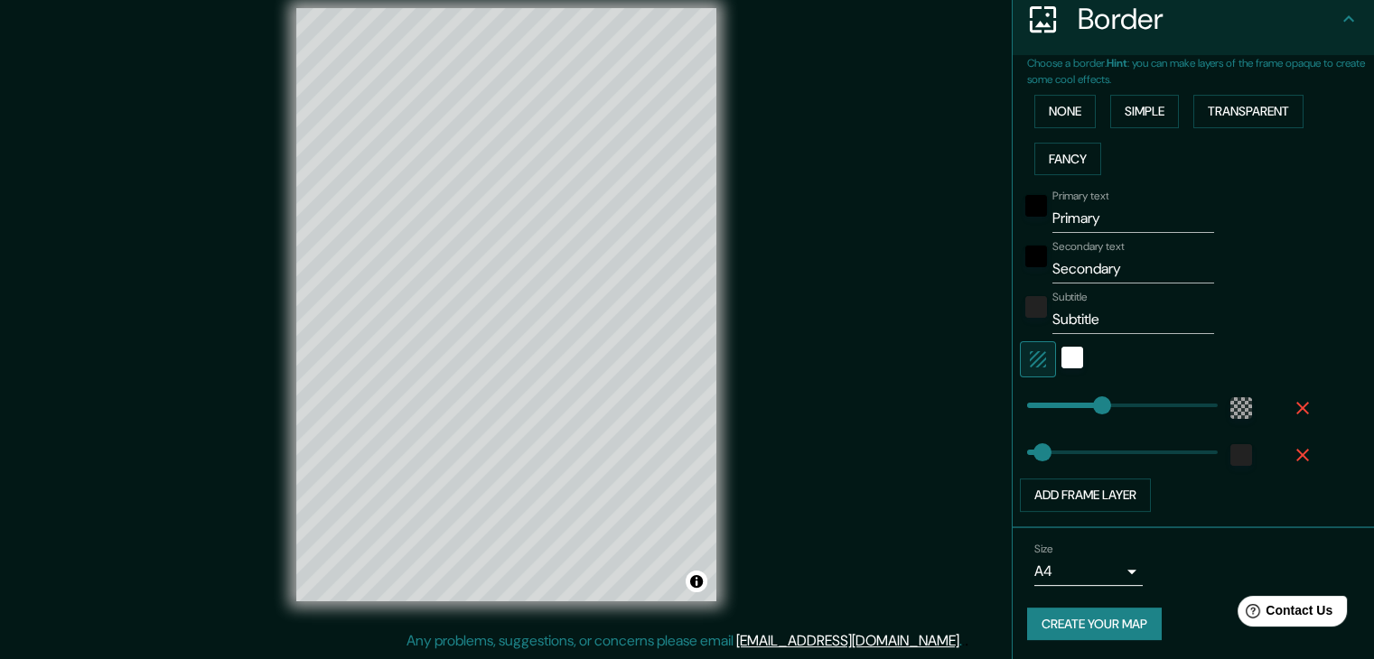
click at [1112, 227] on input "Primary" at bounding box center [1133, 218] width 162 height 29
drag, startPoint x: 1115, startPoint y: 227, endPoint x: 997, endPoint y: 211, distance: 118.4
click at [997, 211] on div "Mappin Location [GEOGRAPHIC_DATA], [GEOGRAPHIC_DATA], [GEOGRAPHIC_DATA] Pins St…" at bounding box center [687, 319] width 1374 height 680
type input "C"
type input "37"
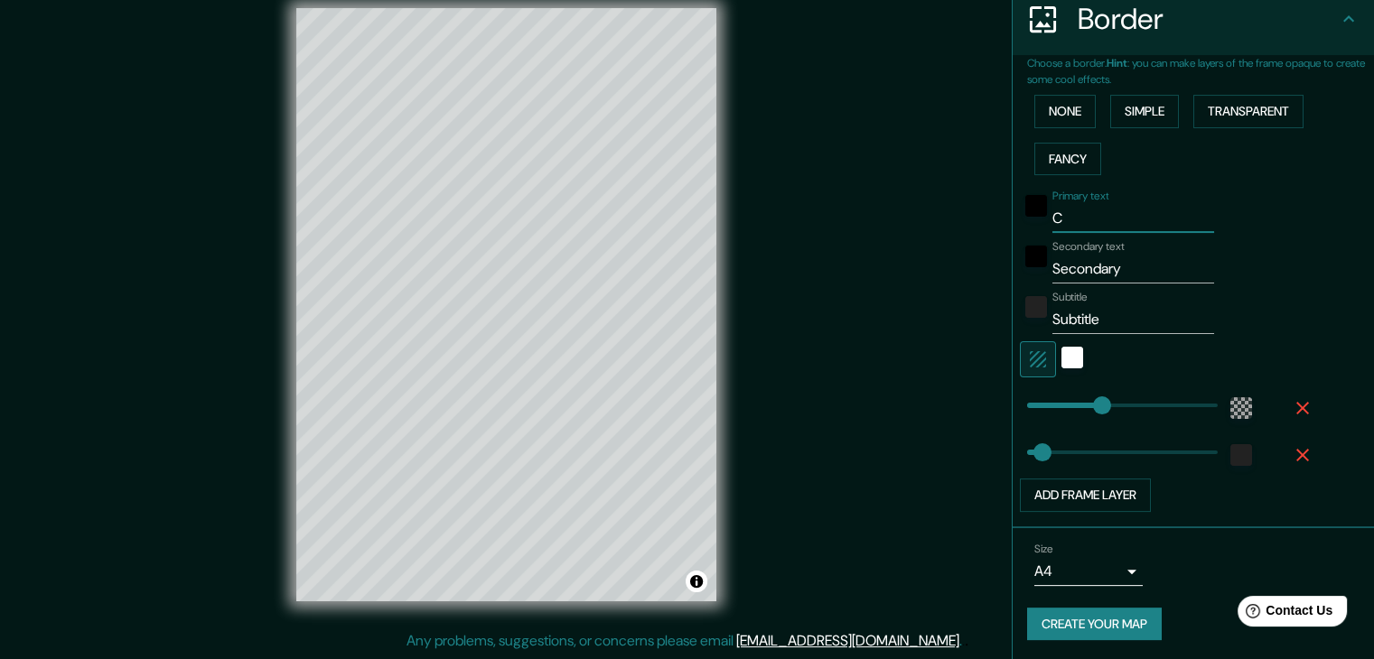
type input "Cu"
type input "37"
type input "Cul"
type input "37"
type input "Culi"
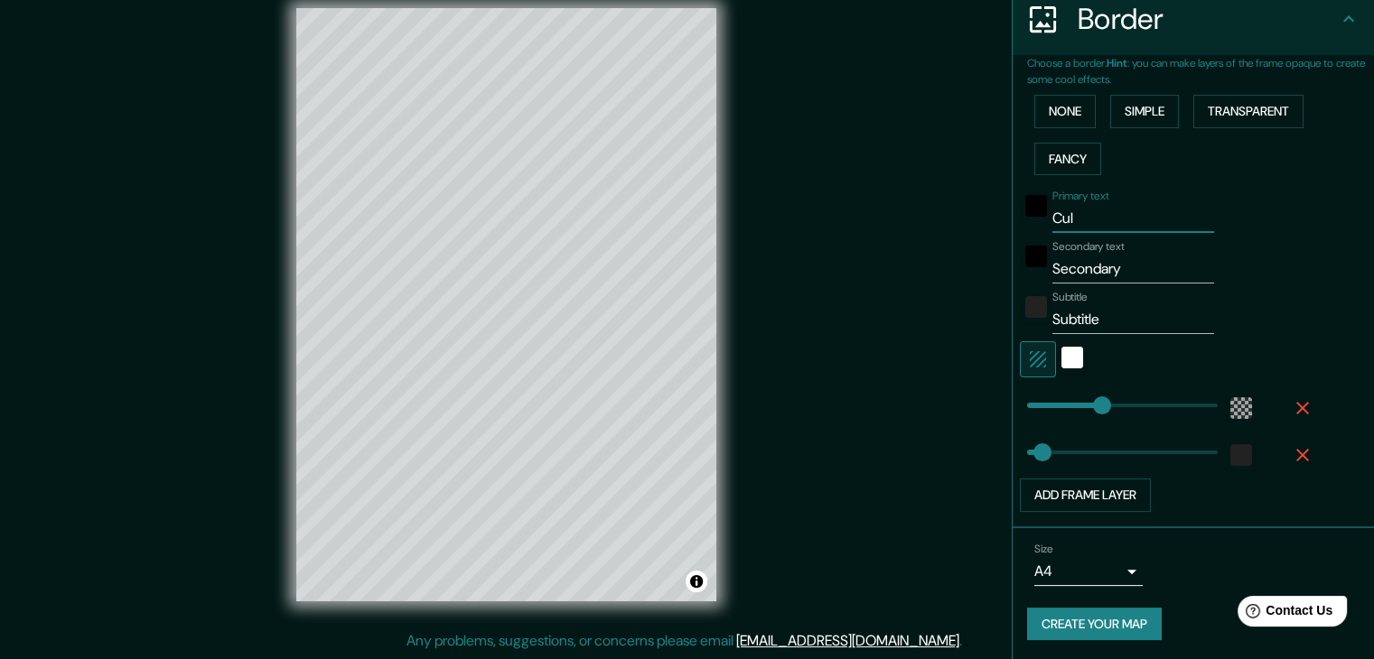
type input "37"
type input "Culia"
type input "37"
type input "Culiac"
type input "37"
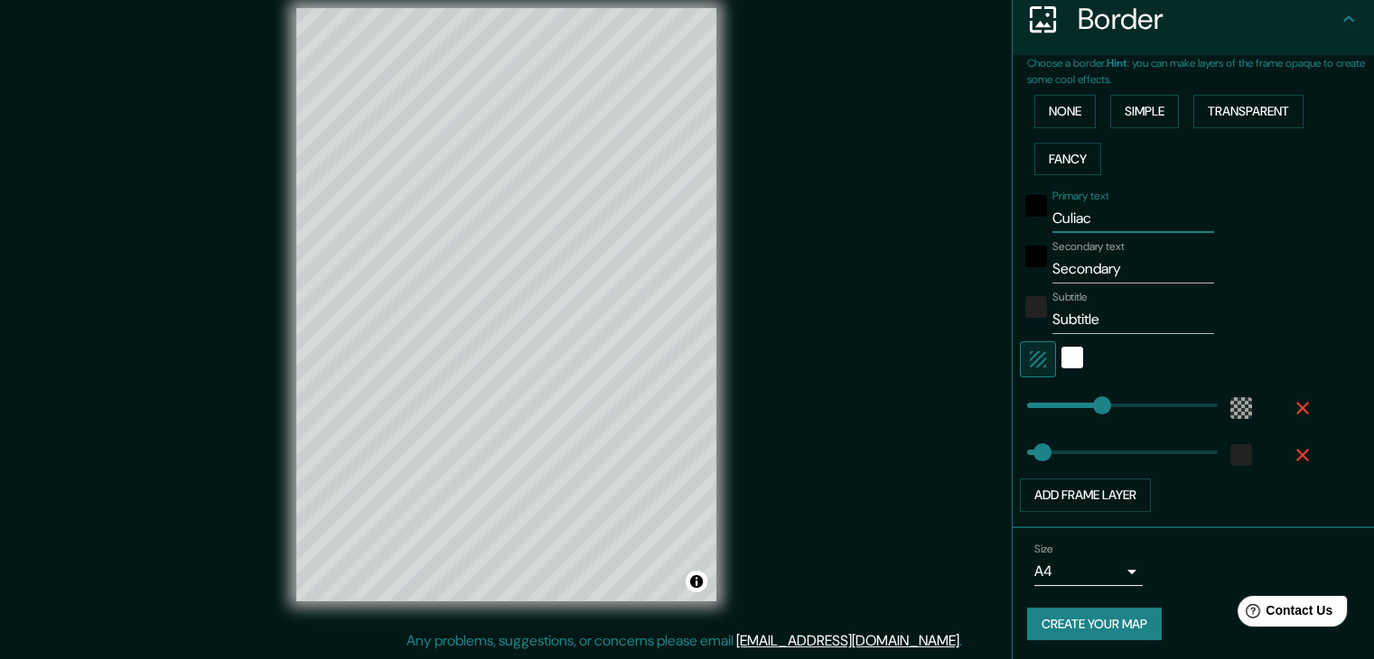
type input "Culiacá"
type input "37"
type input "Culiac"
type input "37"
type input "C"
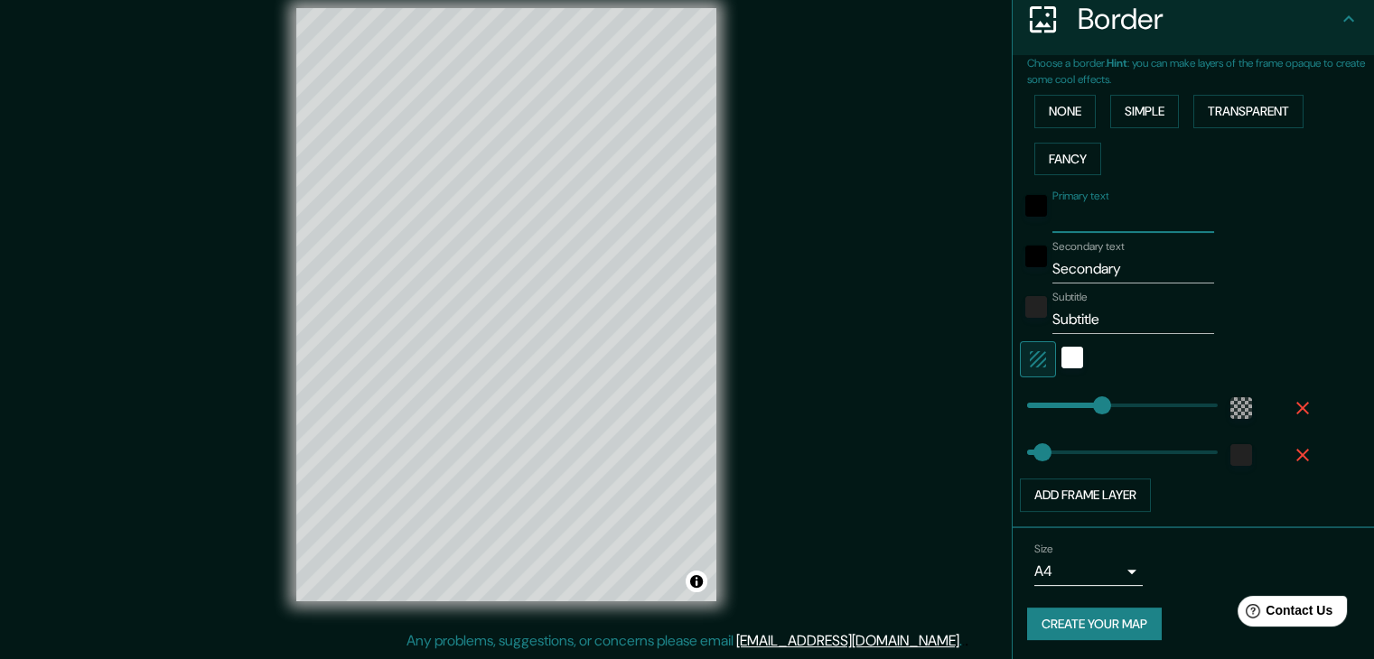
type input "37"
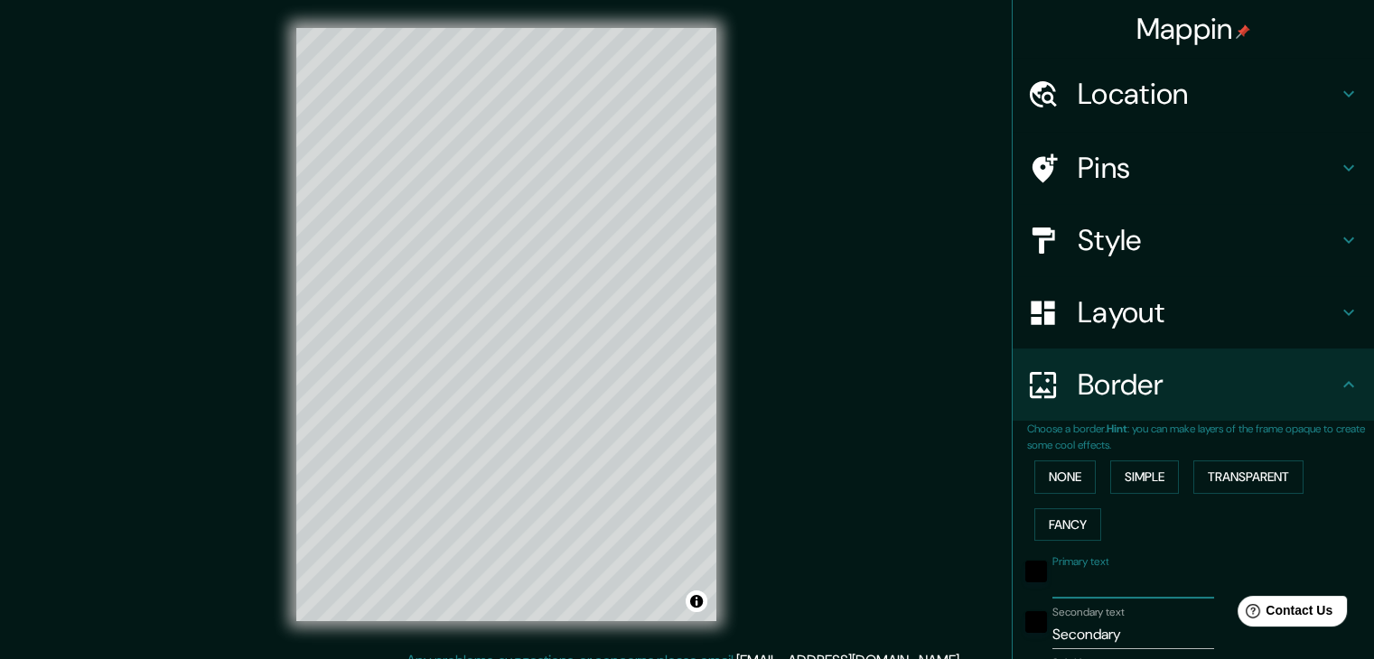
scroll to position [0, 0]
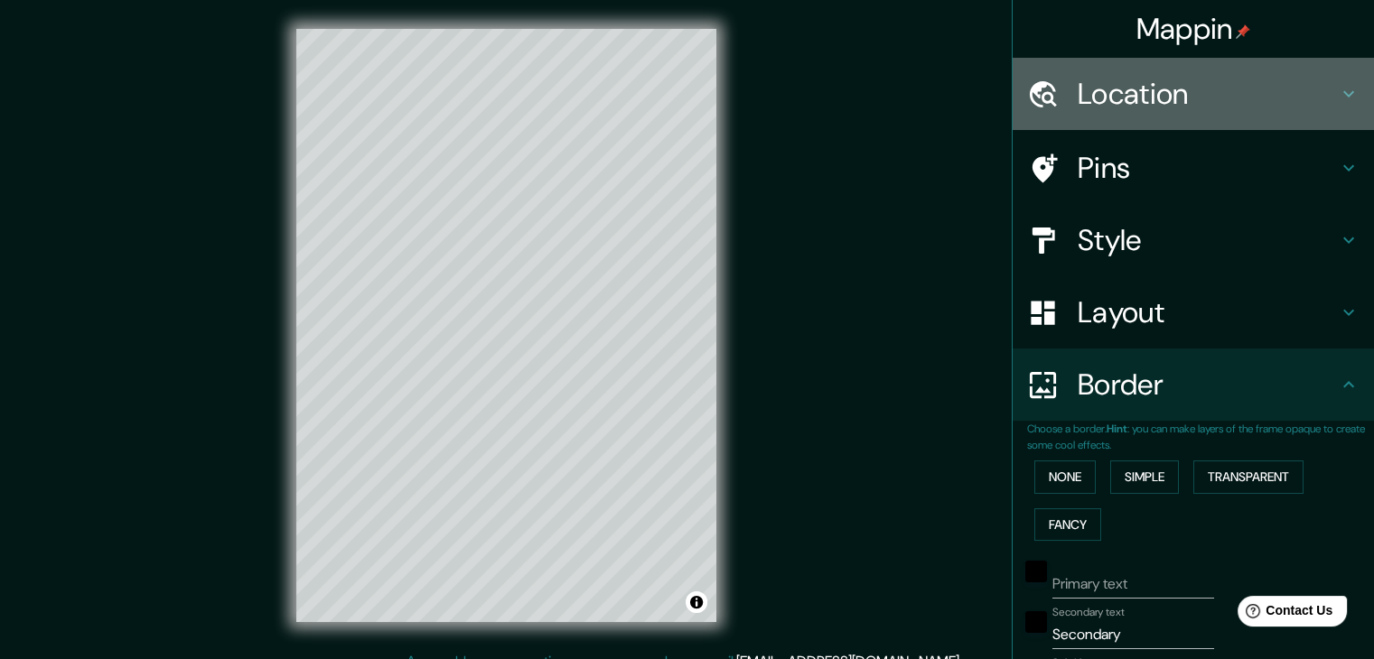
click at [1138, 101] on h4 "Location" at bounding box center [1208, 94] width 260 height 36
type input "37"
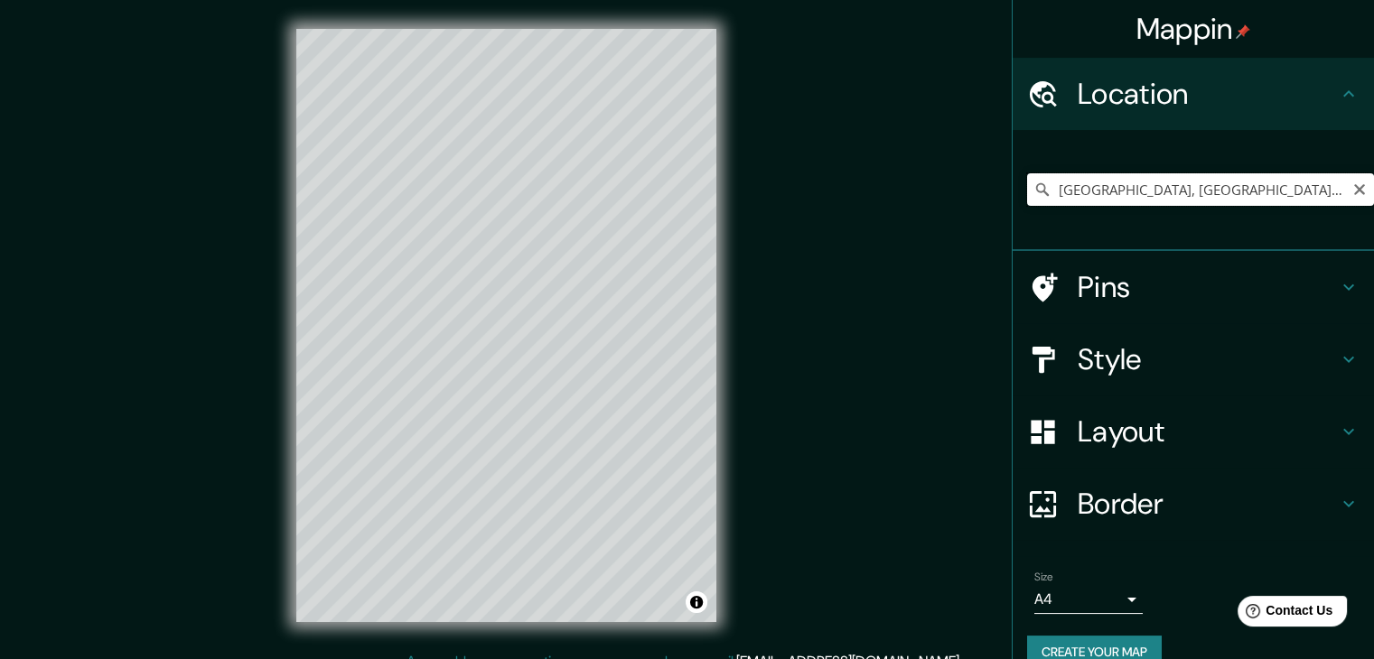
click at [1183, 174] on input "[GEOGRAPHIC_DATA], [GEOGRAPHIC_DATA], [GEOGRAPHIC_DATA]" at bounding box center [1200, 189] width 347 height 33
drag, startPoint x: 1268, startPoint y: 190, endPoint x: 0, endPoint y: 348, distance: 1278.2
click at [0, 348] on div "Mappin Location [GEOGRAPHIC_DATA], [GEOGRAPHIC_DATA], [GEOGRAPHIC_DATA] Pins St…" at bounding box center [687, 340] width 1374 height 680
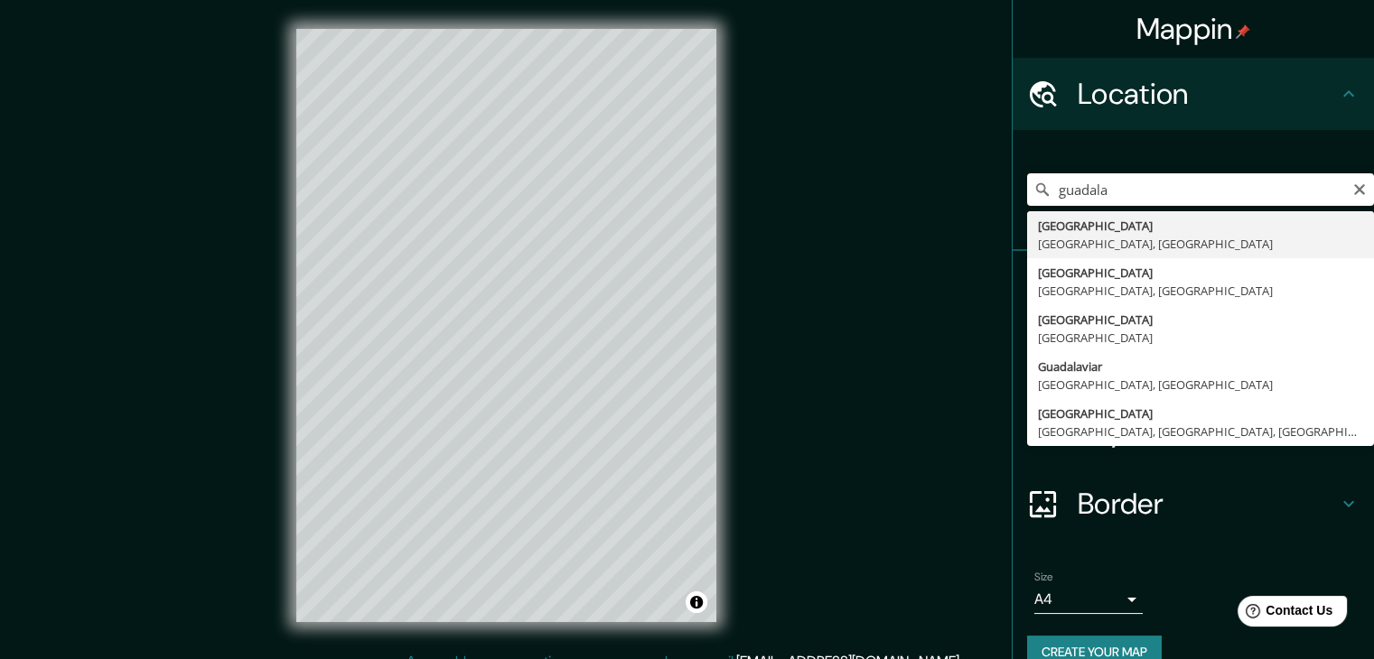
type input "[GEOGRAPHIC_DATA], [GEOGRAPHIC_DATA], [GEOGRAPHIC_DATA]"
